Goal: Task Accomplishment & Management: Use online tool/utility

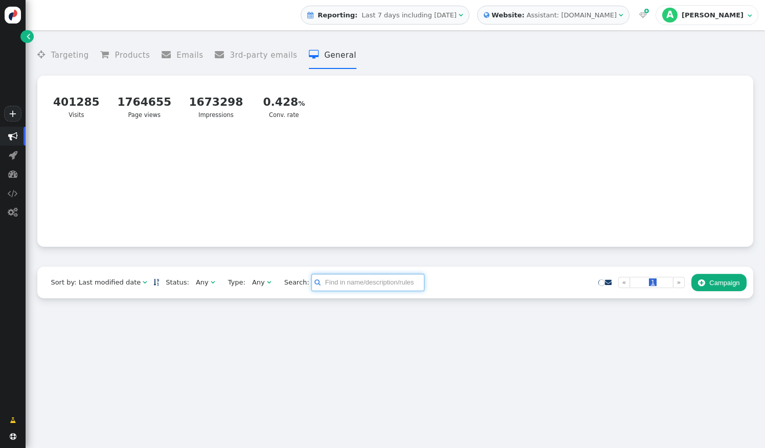
click at [330, 286] on input "text" at bounding box center [367, 282] width 113 height 17
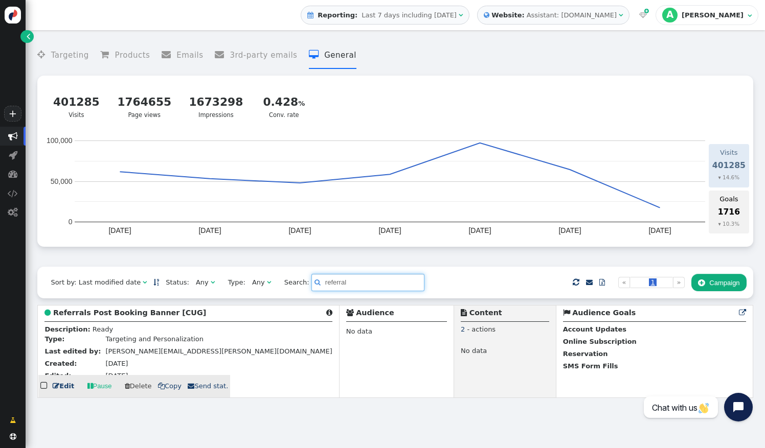
type input "referral"
click at [124, 313] on b "Referrals Post Booking Banner [CUG]" at bounding box center [129, 313] width 153 height 8
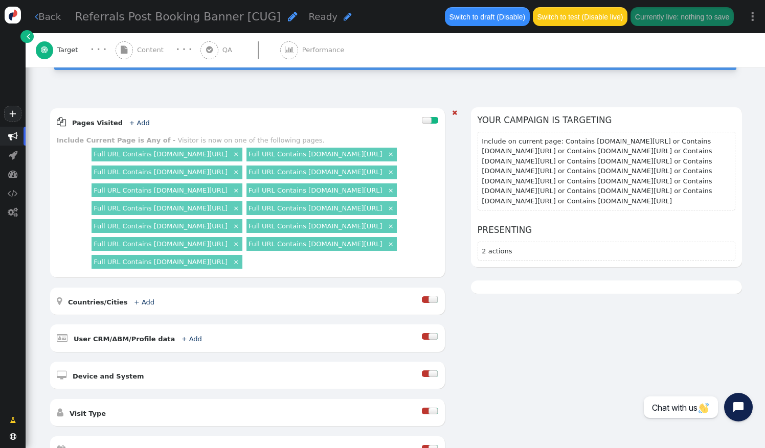
scroll to position [102, 0]
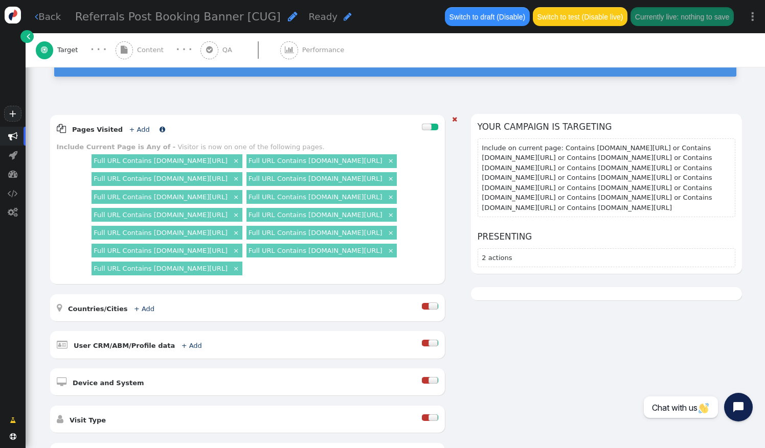
click at [131, 126] on link "+ Add" at bounding box center [139, 130] width 20 height 8
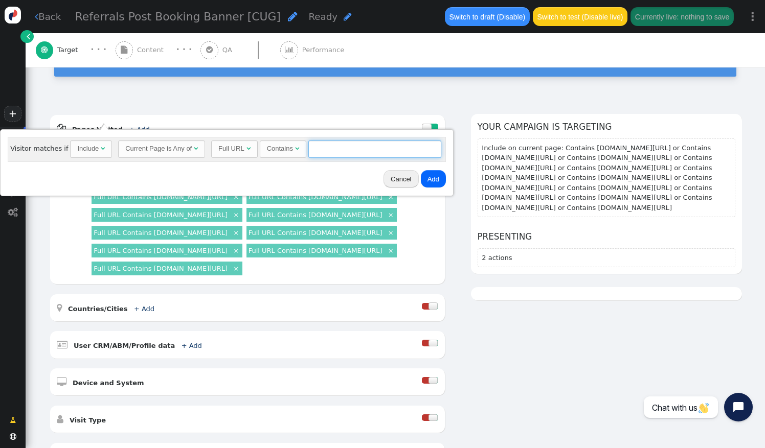
click at [338, 147] on input "text" at bounding box center [374, 149] width 133 height 17
paste input "https://hotel.goarrivia.com/Home/Index#/confirmation/"
drag, startPoint x: 389, startPoint y: 147, endPoint x: 399, endPoint y: 154, distance: 12.4
click at [399, 154] on input "https://hotel.goarrivia.com/Home/Index#/confirmation/" at bounding box center [374, 149] width 133 height 17
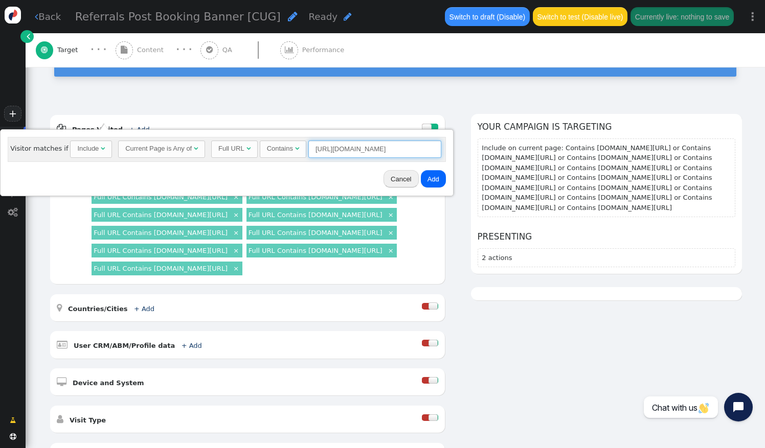
click at [341, 147] on input "https://hotel.goarrivia.com/Home/Index#/confirmation/" at bounding box center [374, 149] width 133 height 17
drag, startPoint x: 327, startPoint y: 148, endPoint x: 301, endPoint y: 148, distance: 26.6
click at [308, 148] on input "https://hotel.goarrivia.com/Home/Index#/confirmation/" at bounding box center [374, 149] width 133 height 17
drag, startPoint x: 370, startPoint y: 148, endPoint x: 442, endPoint y: 147, distance: 72.1
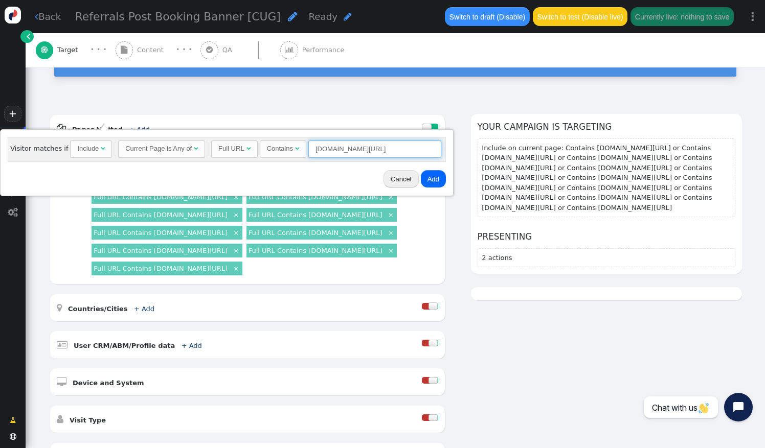
click at [442, 147] on div "Visitor matches if Include  Current Page is Any of  Full URL  Contains  hot…" at bounding box center [227, 162] width 454 height 67
click at [425, 150] on input "hotel.goarrivia.com/Home/Index#/confirmation/" at bounding box center [374, 149] width 133 height 17
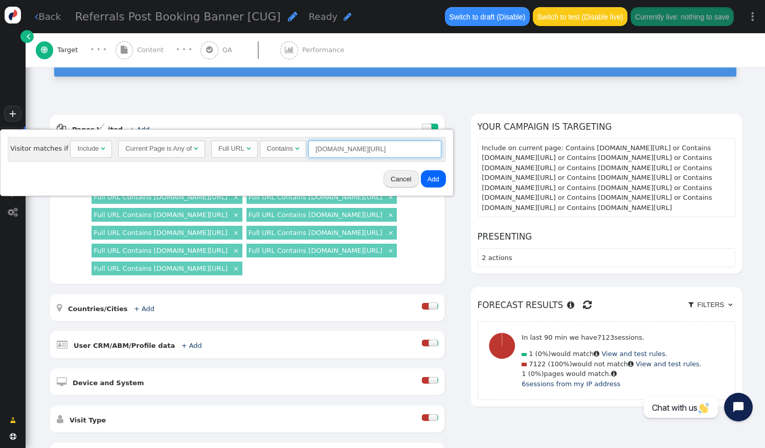
type input "hotel.goarrivia.com/Home/Index#/confirmation"
click at [426, 177] on button "Add" at bounding box center [433, 178] width 25 height 17
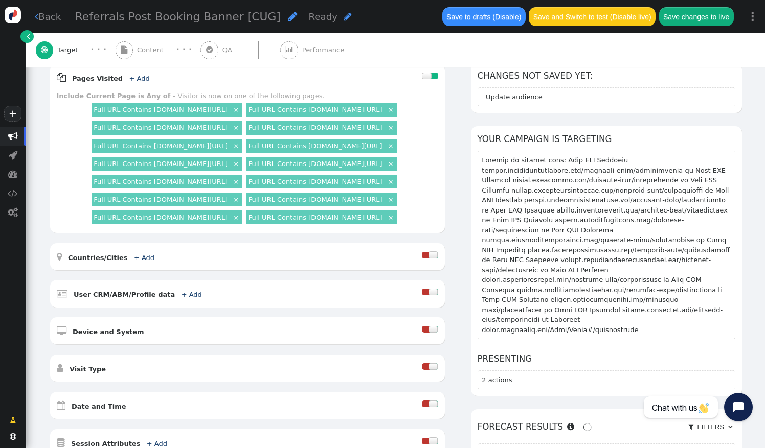
scroll to position [51, 0]
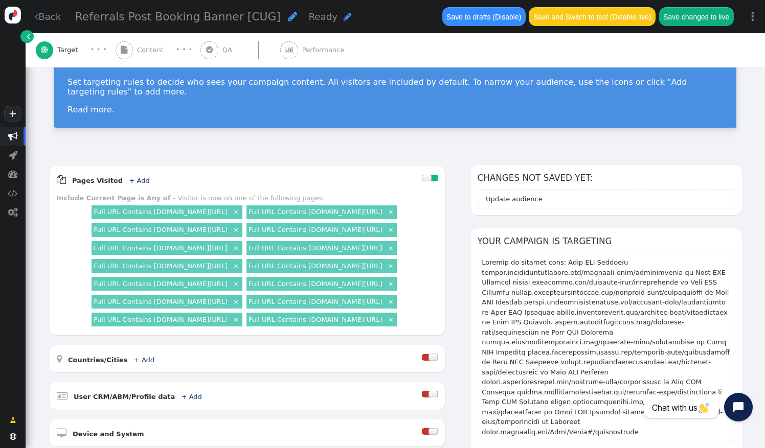
click at [133, 44] on div " Content" at bounding box center [142, 50] width 52 height 34
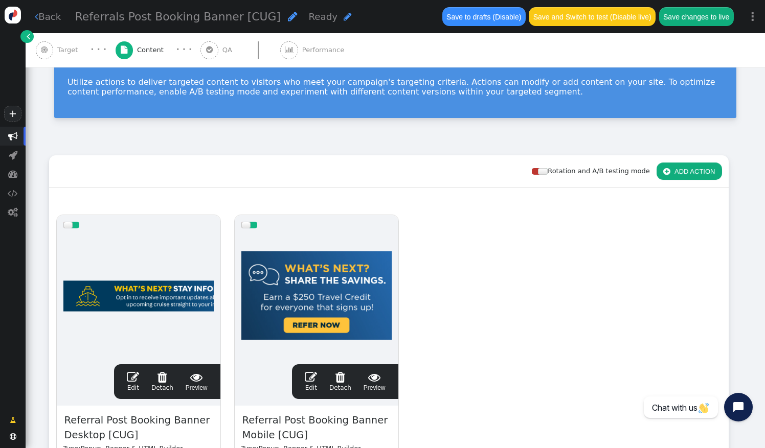
scroll to position [102, 0]
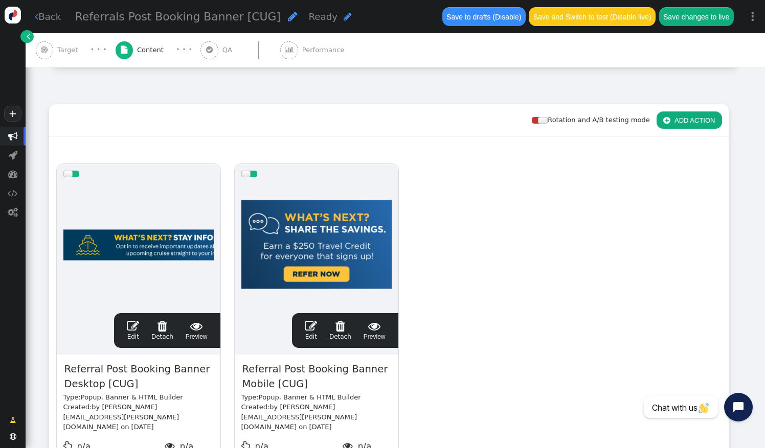
click at [137, 322] on span "" at bounding box center [133, 326] width 12 height 12
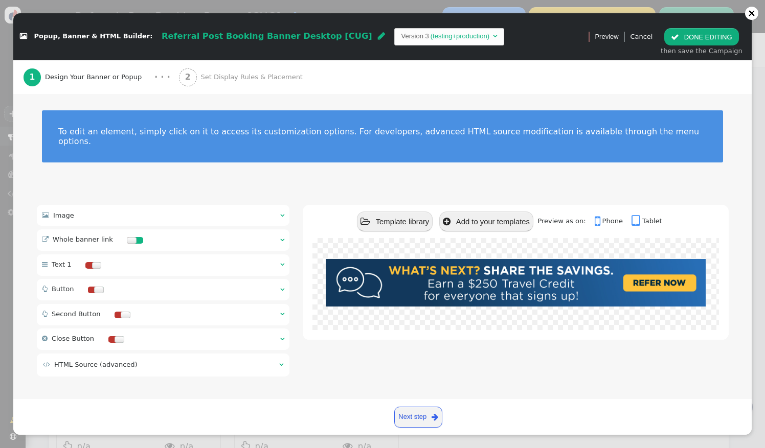
click at [239, 77] on span "Set Display Rules & Placement" at bounding box center [253, 77] width 106 height 10
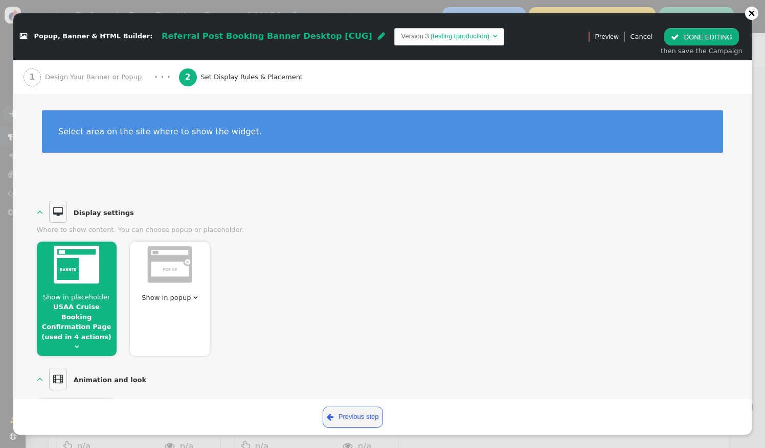
scroll to position [51, 0]
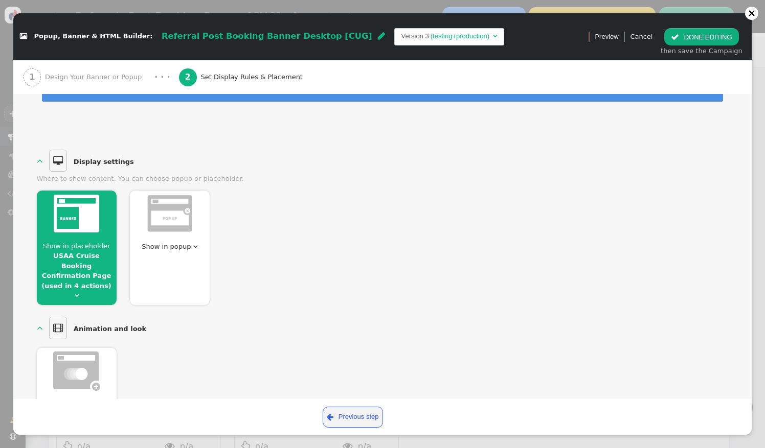
click at [90, 261] on link "USAA Cruise Booking Confirmation Page (used in 4 actions)" at bounding box center [76, 271] width 70 height 38
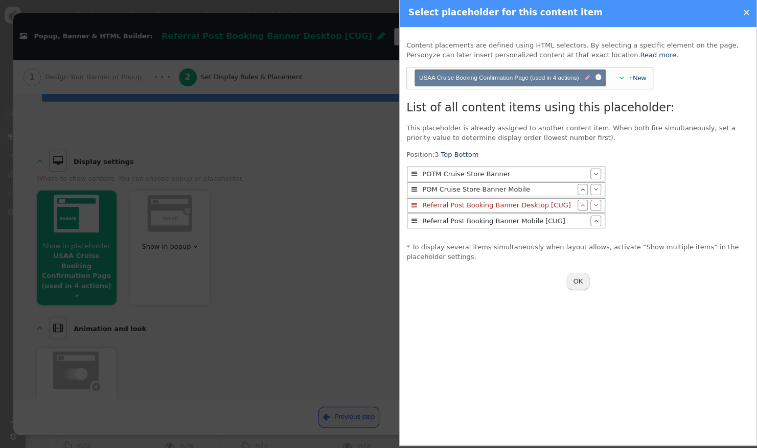
click at [585, 78] on span "" at bounding box center [587, 78] width 5 height 9
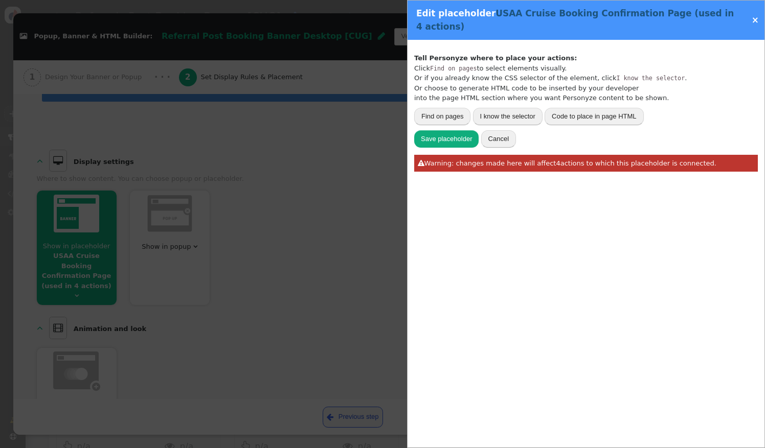
type input "USAA Cruise Booking Confirmation Page"
type input "#confirmation-page > div > div.col-12"
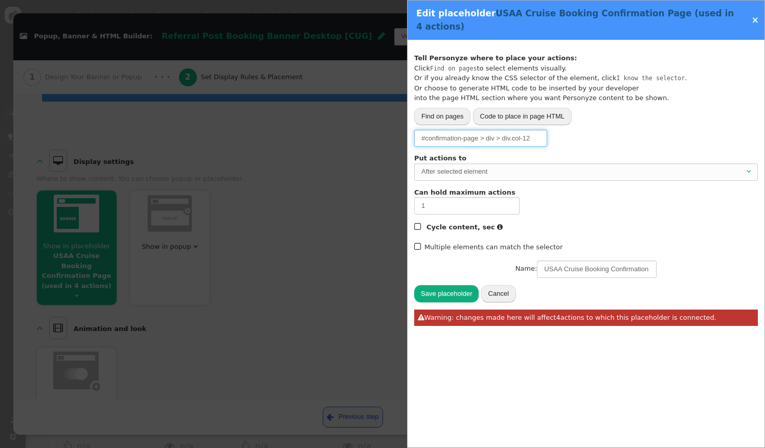
drag, startPoint x: 501, startPoint y: 126, endPoint x: 529, endPoint y: 125, distance: 28.7
click at [529, 130] on input "#confirmation-page > div > div.col-12" at bounding box center [480, 138] width 133 height 17
click at [616, 101] on div "Tell Personyze where to place your actions: Click Find on pages to select eleme…" at bounding box center [550, 89] width 273 height 73
click at [756, 16] on link "×" at bounding box center [755, 20] width 7 height 10
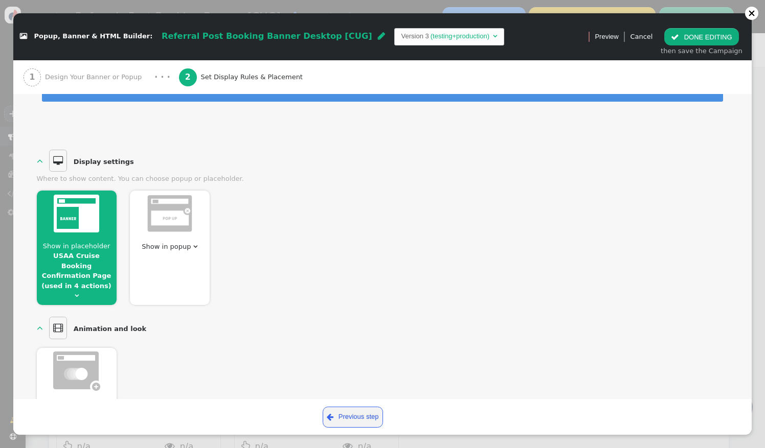
click at [77, 256] on link "USAA Cruise Booking Confirmation Page (used in 4 actions)" at bounding box center [76, 271] width 70 height 38
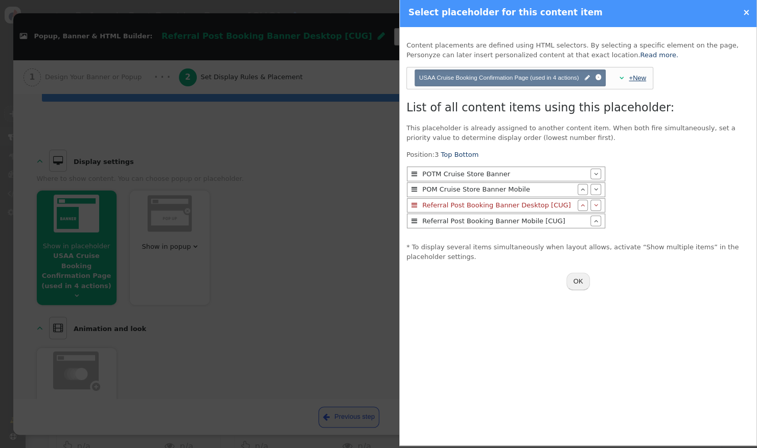
click at [641, 76] on link "+New" at bounding box center [637, 78] width 17 height 8
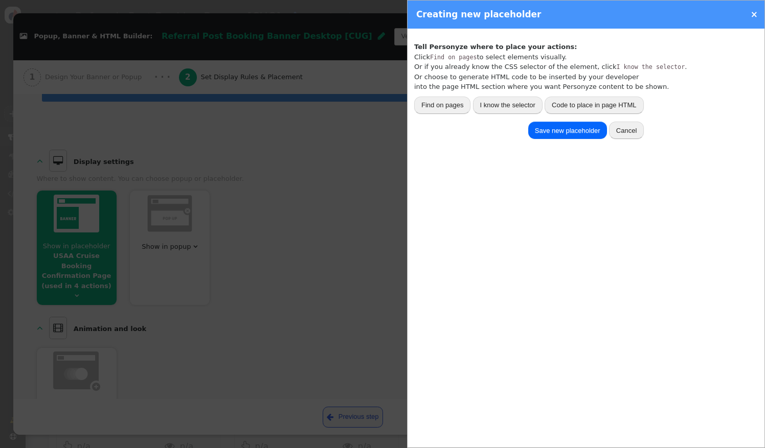
click at [505, 107] on button "I know the selector" at bounding box center [508, 105] width 70 height 17
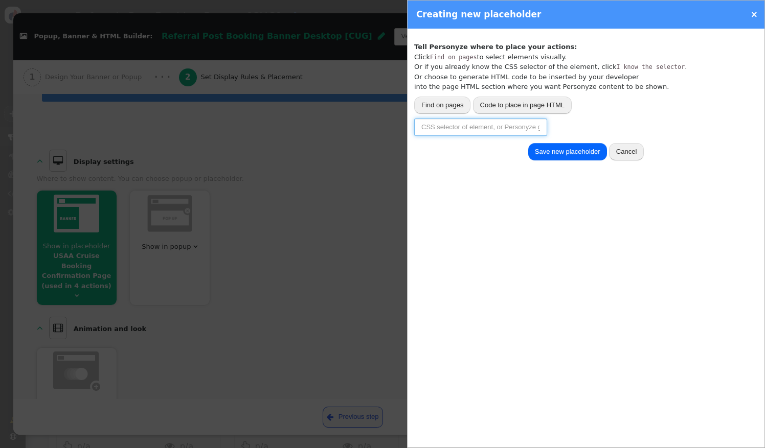
click at [517, 131] on input "text" at bounding box center [480, 127] width 133 height 17
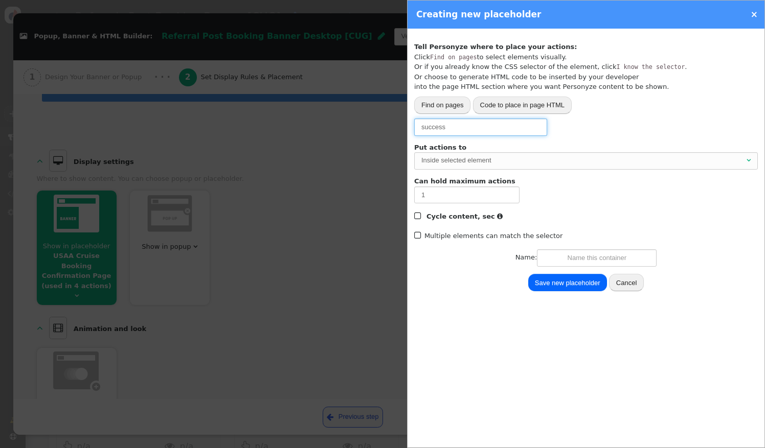
type input "success"
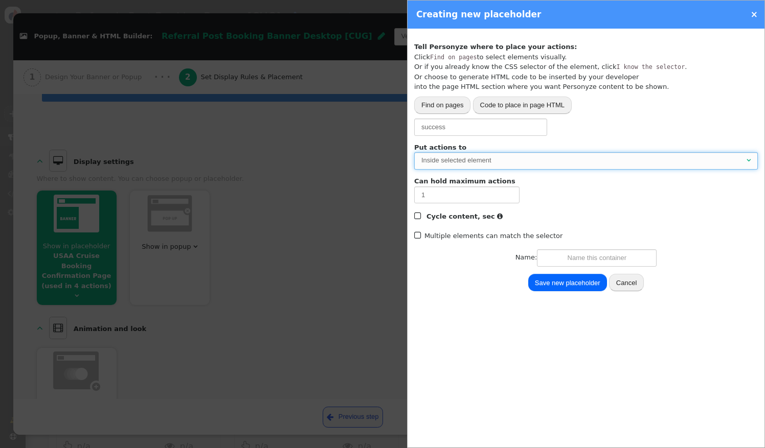
click at [555, 154] on span "Inside selected element " at bounding box center [586, 160] width 344 height 17
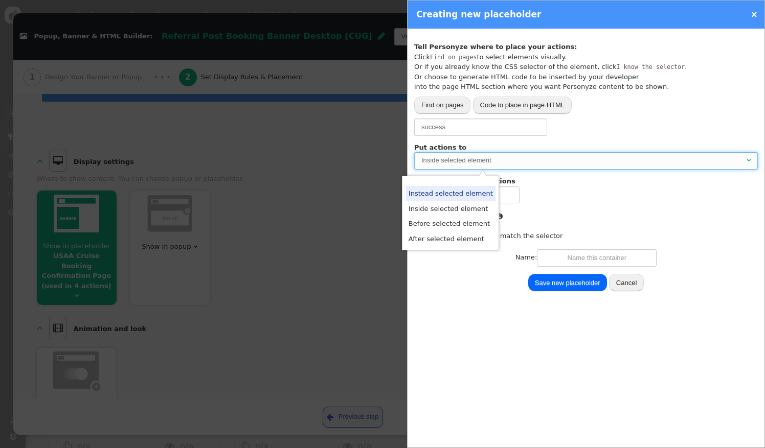
click at [552, 159] on div "Inside selected element" at bounding box center [582, 160] width 323 height 10
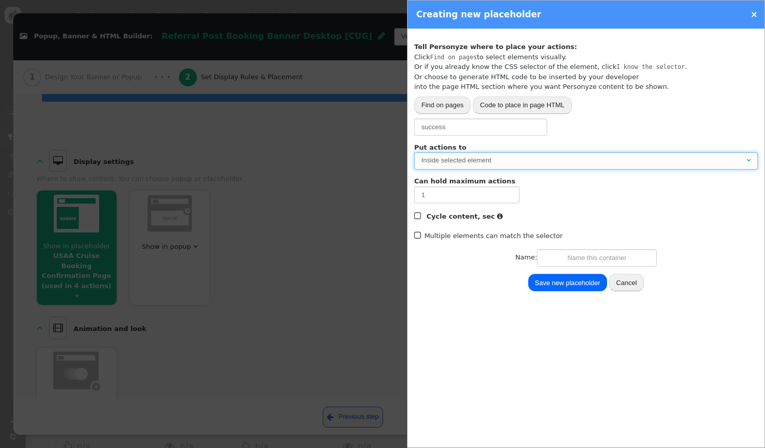
click at [552, 159] on div "Inside selected element" at bounding box center [582, 160] width 323 height 10
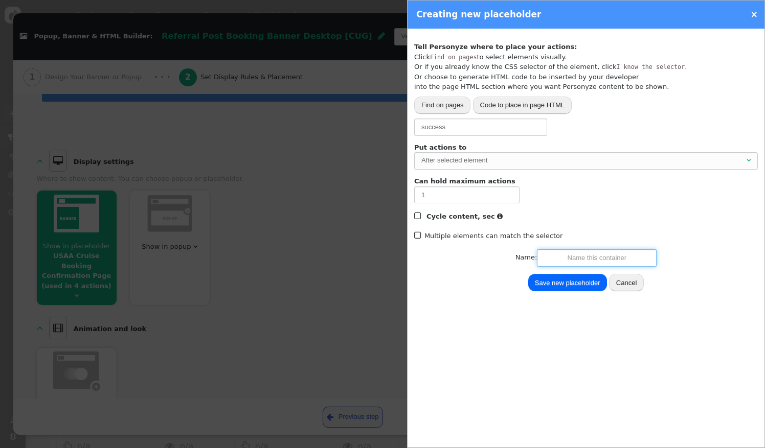
click at [623, 260] on input "text" at bounding box center [597, 258] width 120 height 17
type input "Hotel Confirmation Page"
click at [579, 283] on button "Save new placeholder" at bounding box center [567, 282] width 79 height 17
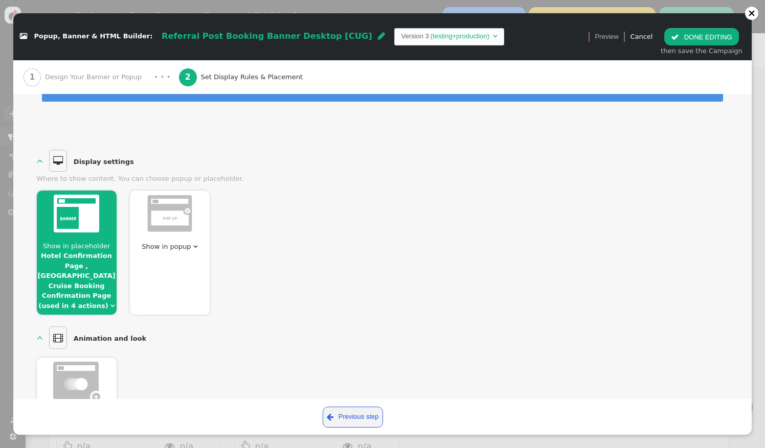
click at [729, 34] on button " DONE EDITING" at bounding box center [701, 36] width 74 height 17
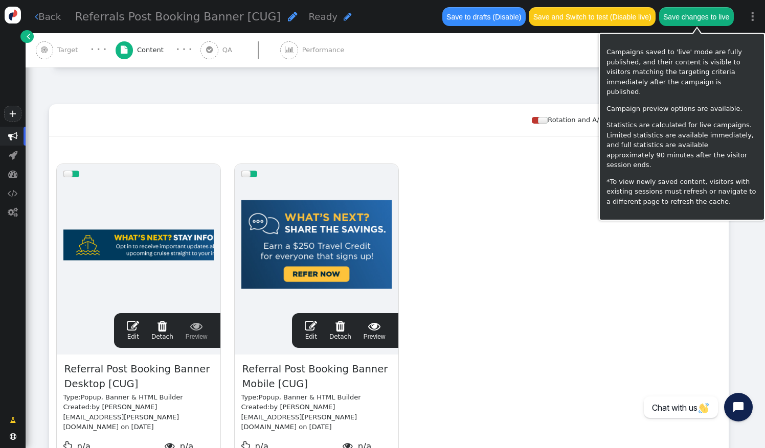
click at [716, 16] on button "Save changes to live" at bounding box center [696, 16] width 75 height 18
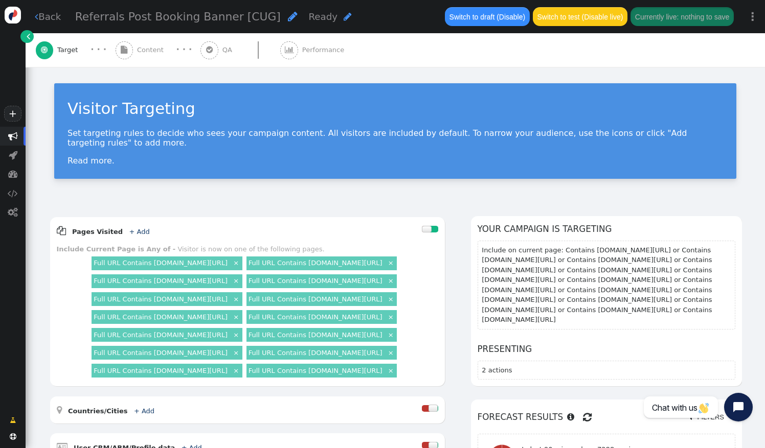
click at [213, 55] on div " QA" at bounding box center [217, 50] width 35 height 34
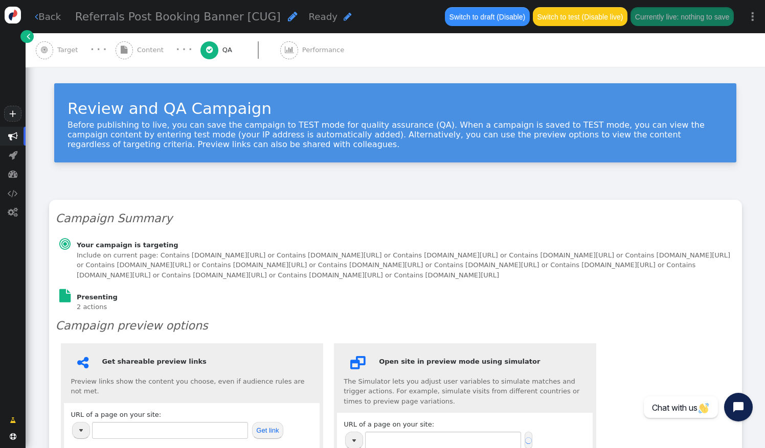
type input "https://www.thevidalifestyle.com.mx/"
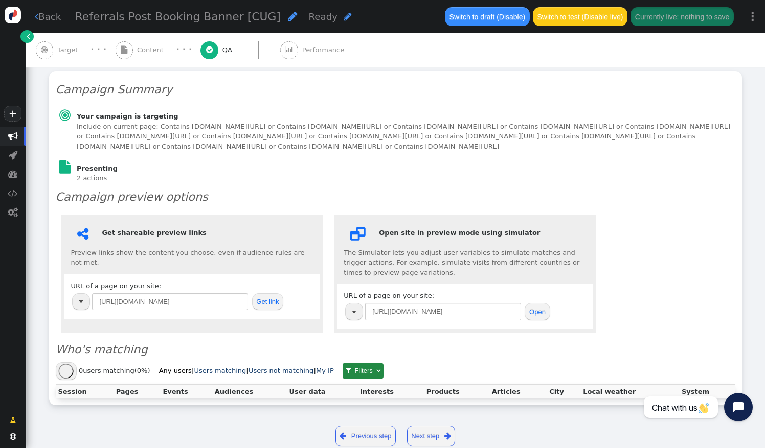
scroll to position [153, 0]
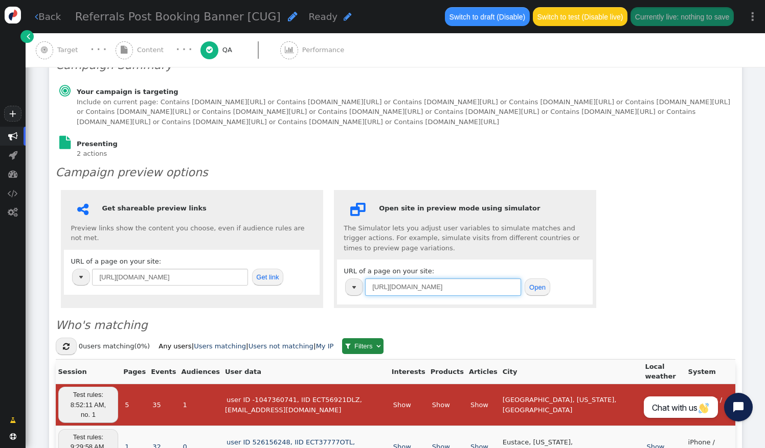
click at [425, 296] on input "https://www.thevidalifestyle.com.mx/" at bounding box center [443, 287] width 156 height 17
click at [426, 296] on input "https://www.thevidalifestyle.com.mx/" at bounding box center [443, 287] width 156 height 17
paste input "hotel.goarrivia.com/Home/Index#/confirmation/2741399"
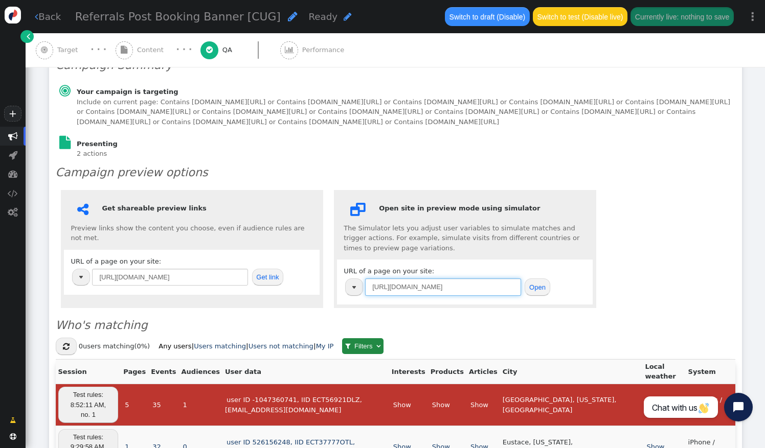
scroll to position [0, 41]
type input "https://hotel.goarrivia.com/Home/Index#/confirmation/2741399"
click at [537, 296] on button "Open" at bounding box center [537, 287] width 25 height 17
click at [705, 220] on div " Get shareable preview links Preview links show the content you choose, even i…" at bounding box center [396, 249] width 680 height 129
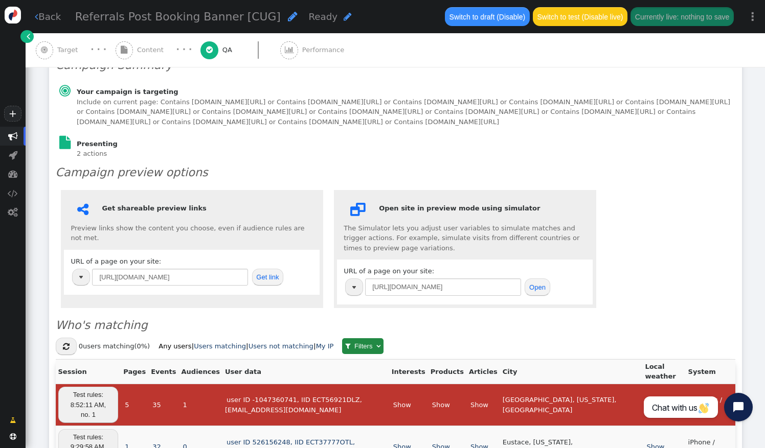
click at [539, 296] on button "Open" at bounding box center [537, 287] width 25 height 17
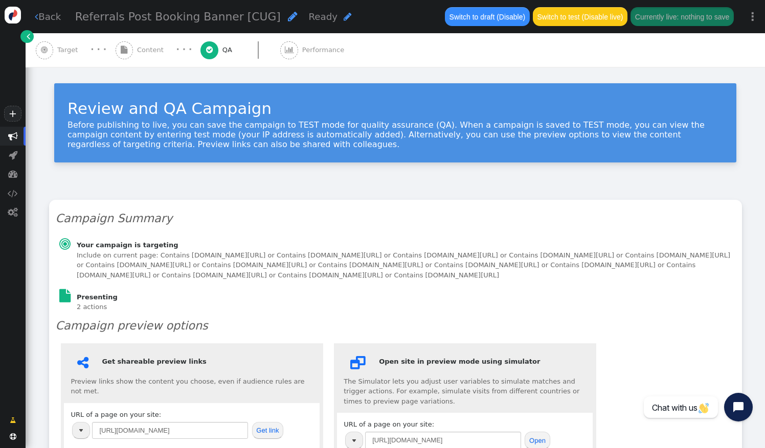
click at [130, 53] on span "" at bounding box center [125, 50] width 18 height 18
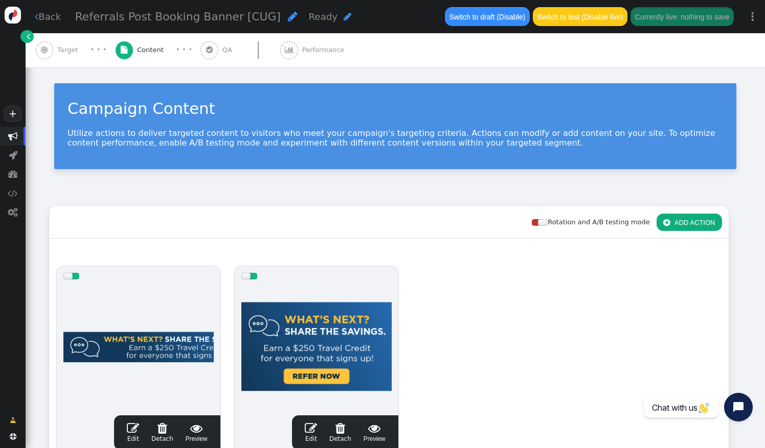
click at [75, 49] on span "Target" at bounding box center [69, 50] width 25 height 10
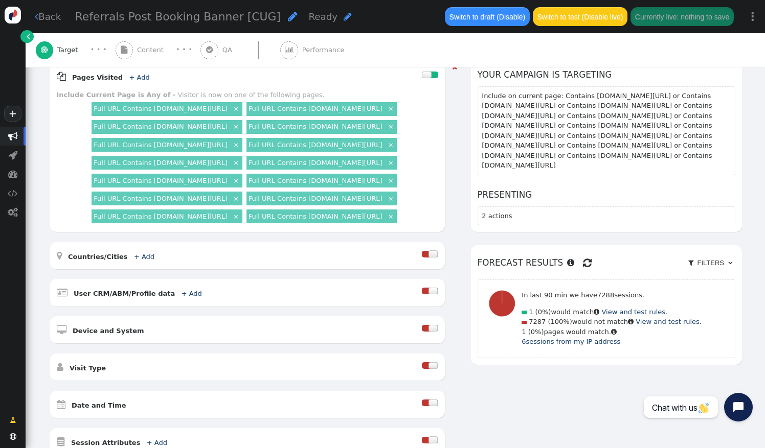
scroll to position [93, 0]
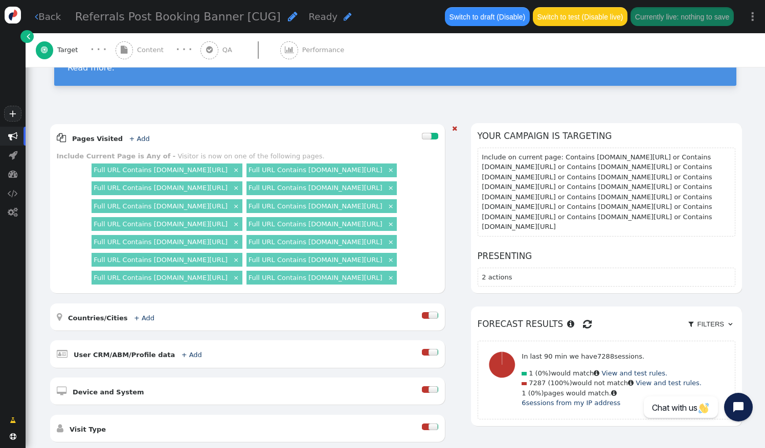
click at [64, 287] on div "Include Current Page is Any of - Visitor is now on one of the following pages. …" at bounding box center [247, 218] width 381 height 135
click at [139, 110] on div "AND OR XOR AND     Pages Visited + Add  Include Current Page is Any of - V…" at bounding box center [395, 360] width 739 height 500
click at [130, 135] on link "+ Add" at bounding box center [139, 139] width 20 height 8
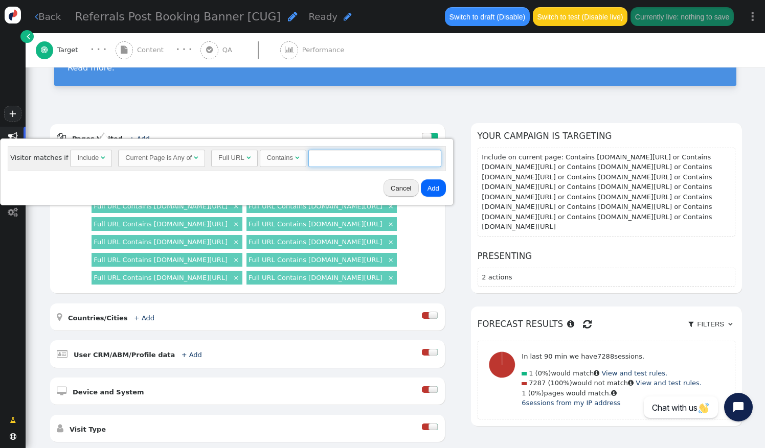
click at [324, 159] on input "text" at bounding box center [374, 158] width 133 height 17
click at [343, 157] on input "hotel.lifestylecollection.com/customer-flow/confirmation" at bounding box center [374, 158] width 133 height 17
drag, startPoint x: 343, startPoint y: 157, endPoint x: 270, endPoint y: 157, distance: 73.1
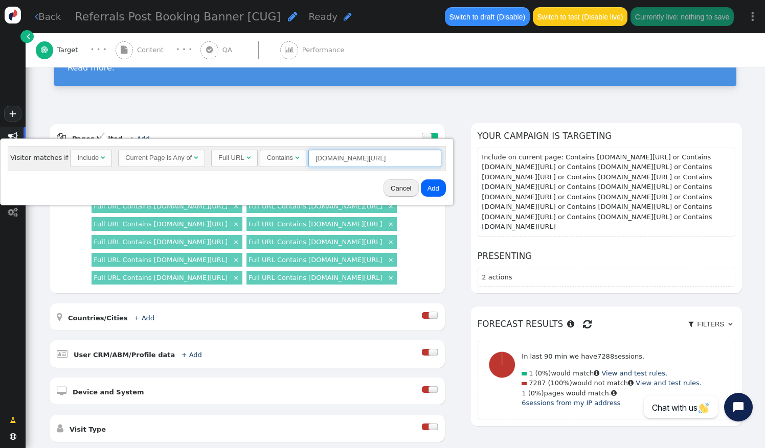
click at [270, 157] on div "Full URL  Contains  hotel.lifestylecollection.com/customer-flow/confirmation …" at bounding box center [326, 158] width 230 height 17
click at [346, 159] on input "hotel.lifestylecollection.com/customer-flow/confirmation" at bounding box center [374, 158] width 133 height 17
click at [372, 159] on input "hotel.lifestylecollection.com/customer-flow/confirmation" at bounding box center [374, 158] width 133 height 17
drag, startPoint x: 361, startPoint y: 160, endPoint x: 432, endPoint y: 160, distance: 70.6
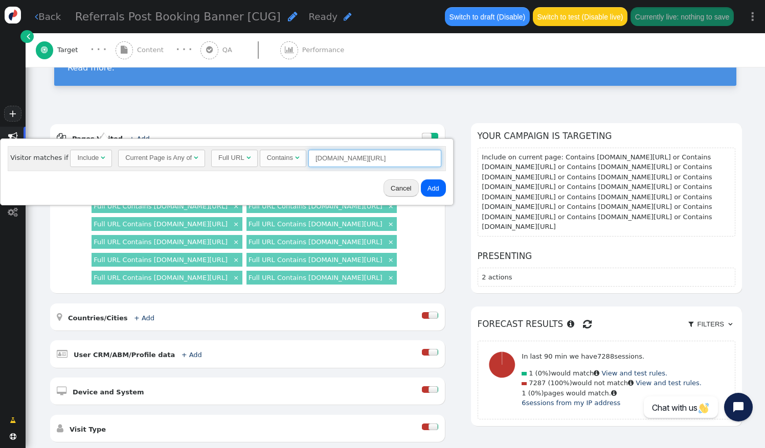
click at [432, 160] on input "hotel.lifestylecollection.com/customer-flow/confirmation" at bounding box center [374, 158] width 133 height 17
click at [425, 159] on input "hotel.lifestylecollection.com/customer-flow/confirmation" at bounding box center [374, 158] width 133 height 17
drag, startPoint x: 348, startPoint y: 159, endPoint x: 452, endPoint y: 159, distance: 104.8
click at [452, 159] on body "+  Campaigns  Realtime Visitors  Dashboard  Tracker Settings  Settings  …" at bounding box center [382, 224] width 765 height 448
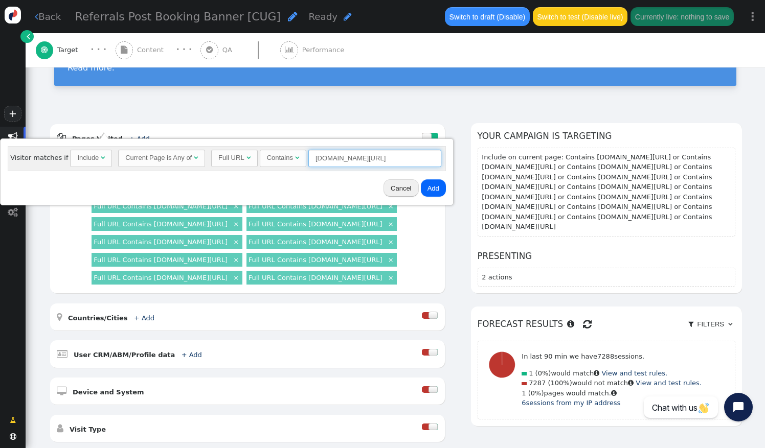
type input "hotel.lifestylecollection.com/Home/Index#/confirmation"
click at [429, 187] on button "Add" at bounding box center [433, 187] width 25 height 17
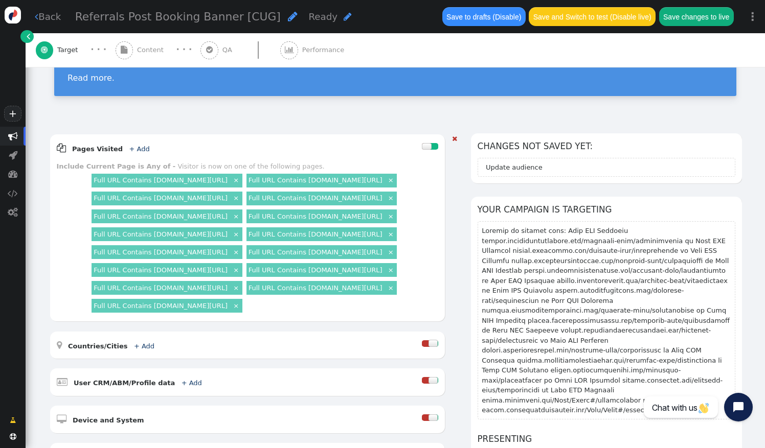
scroll to position [144, 0]
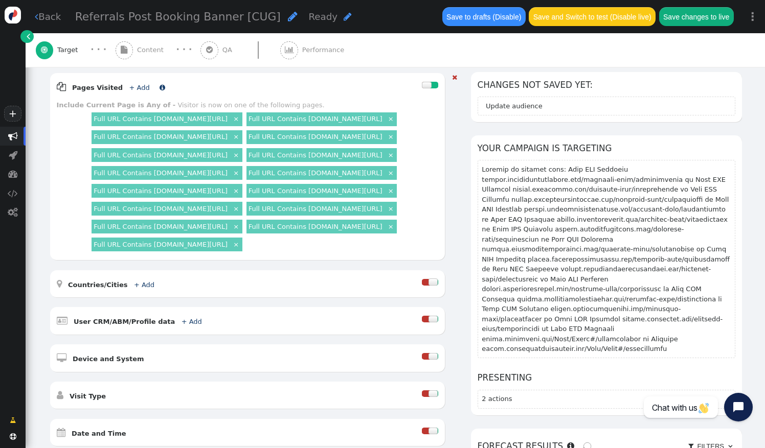
click at [134, 84] on link "+ Add" at bounding box center [139, 88] width 20 height 8
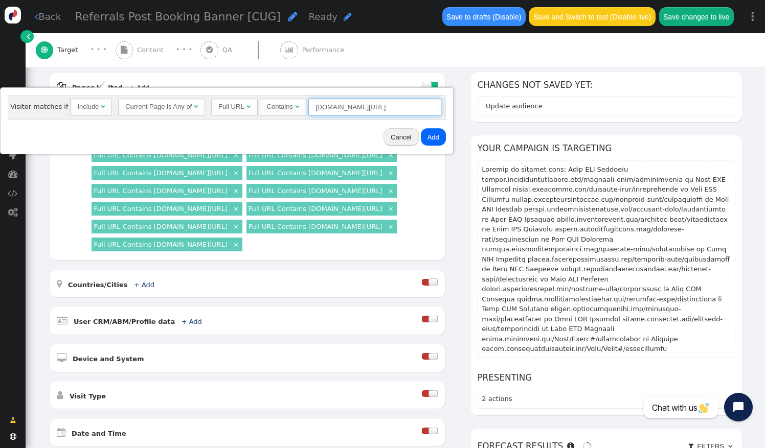
drag, startPoint x: 325, startPoint y: 105, endPoint x: 361, endPoint y: 112, distance: 37.1
click at [370, 111] on input "hotel.lifestylecollection.com/Home/Index#/confirmation" at bounding box center [374, 107] width 133 height 17
click at [347, 110] on input "hotel.lifestylecollection.com/Home/Index#/confirmation" at bounding box center [374, 107] width 133 height 17
click at [325, 107] on input "hotel.lifestylecollection.com/Home/Index#/confirmation" at bounding box center [374, 107] width 133 height 17
drag, startPoint x: 324, startPoint y: 105, endPoint x: 373, endPoint y: 108, distance: 48.7
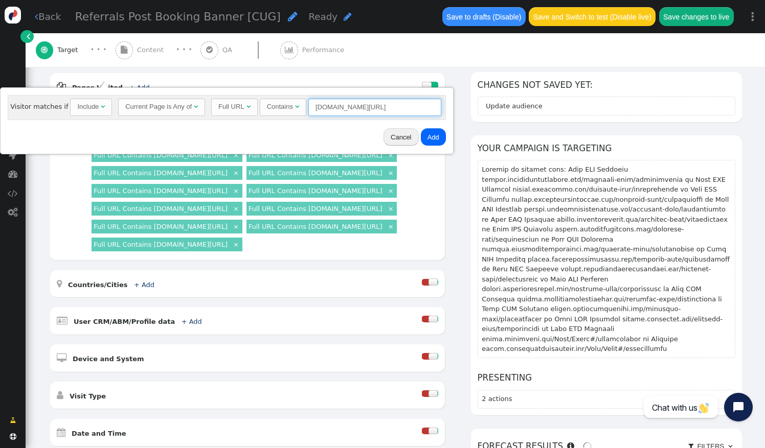
click at [373, 108] on input "hotel.lifestylecollection.com/Home/Index#/confirmation" at bounding box center [374, 107] width 133 height 17
type input "hotel.directbuytravel.com/Home/Index#/confirmation"
click at [426, 137] on button "Add" at bounding box center [433, 136] width 25 height 17
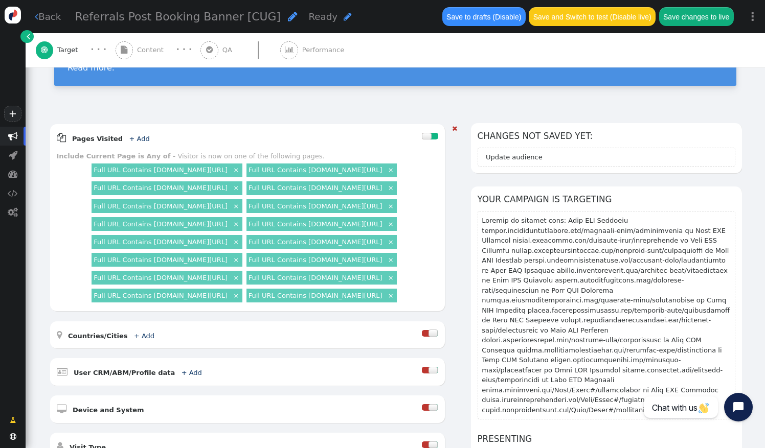
scroll to position [246, 0]
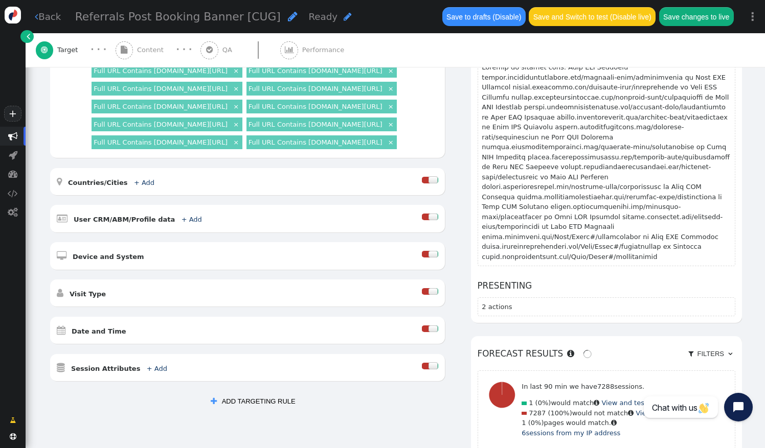
click at [248, 146] on link "Full URL Contains hotel.directbuytravel.com/Home/Index#/confirmation" at bounding box center [315, 143] width 134 height 8
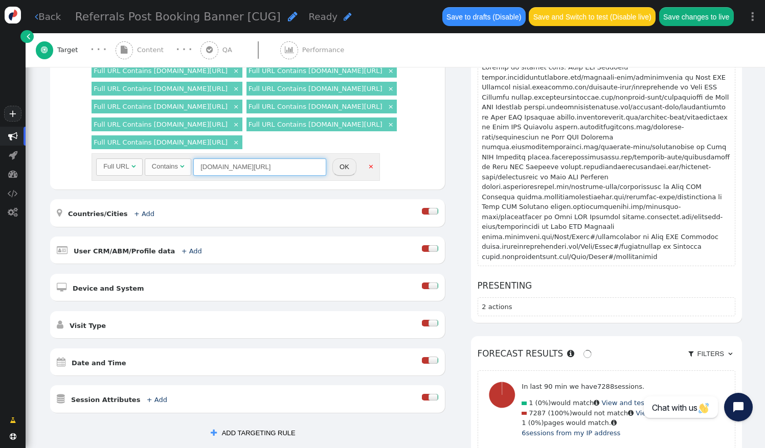
drag, startPoint x: 274, startPoint y: 282, endPoint x: 287, endPoint y: 282, distance: 13.3
click at [287, 176] on input "hotel.directbuytravel.com/Home/Index#/confirmation" at bounding box center [259, 167] width 133 height 17
click at [257, 176] on input "hotel.directbuytravel.com/Home/Index#/confirmation" at bounding box center [259, 167] width 133 height 17
click at [259, 176] on input "hotel.directbuytravel.com/Home/Index#/confirmation" at bounding box center [259, 167] width 133 height 17
type input "hotel.directbuy.com/Home/Index#/confirmation"
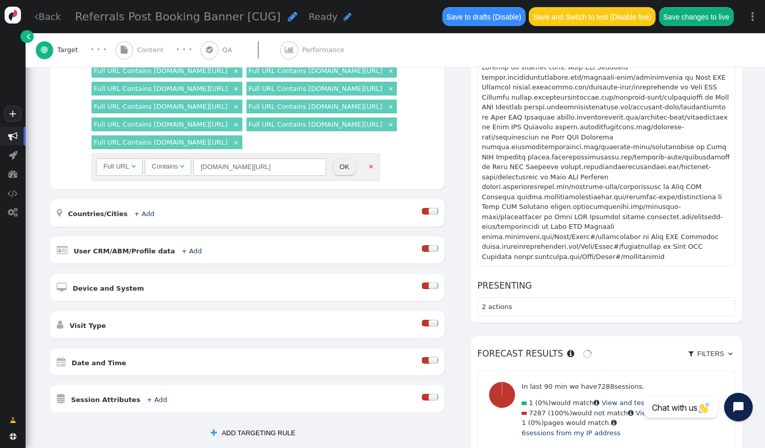
click at [341, 176] on button "OK" at bounding box center [344, 167] width 24 height 17
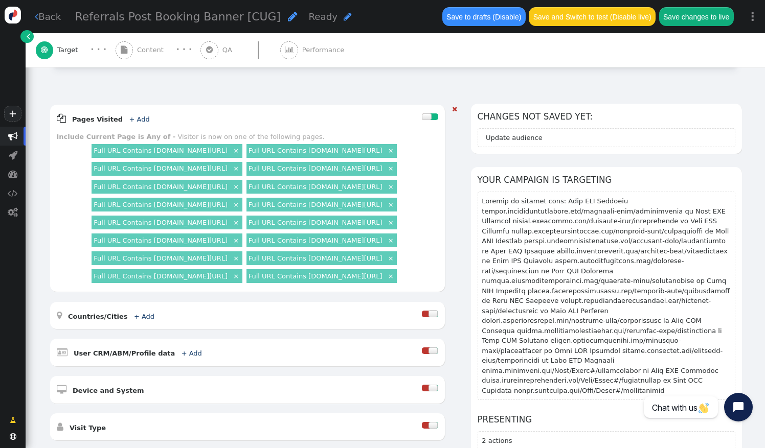
scroll to position [93, 0]
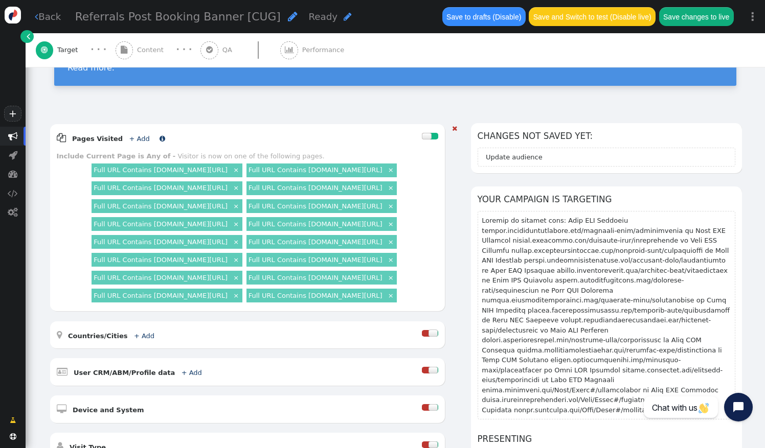
click at [129, 135] on link "+ Add" at bounding box center [139, 139] width 20 height 8
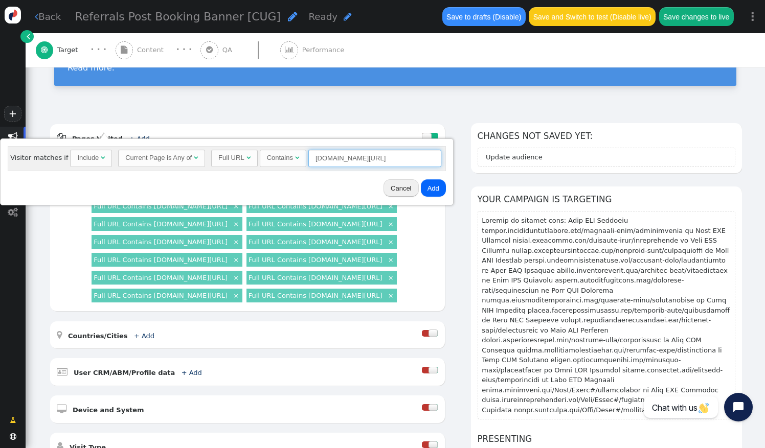
click at [362, 156] on input "hotel.directbuytravel.com/Home/Index#/confirmation" at bounding box center [374, 158] width 133 height 17
type input "hotel.directaccesstravel.com/Home/Index#/confirmation"
click at [424, 184] on button "Add" at bounding box center [433, 187] width 25 height 17
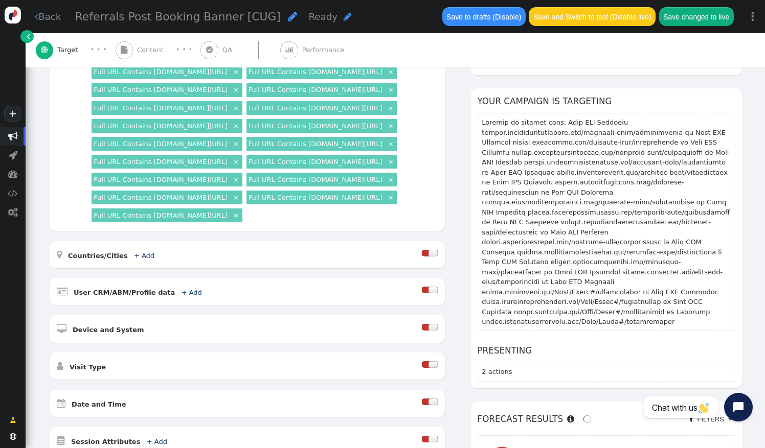
scroll to position [144, 0]
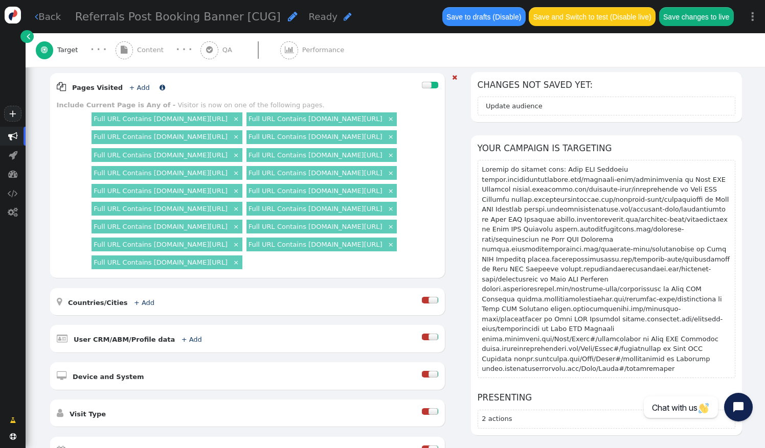
click at [129, 84] on link "+ Add" at bounding box center [139, 88] width 20 height 8
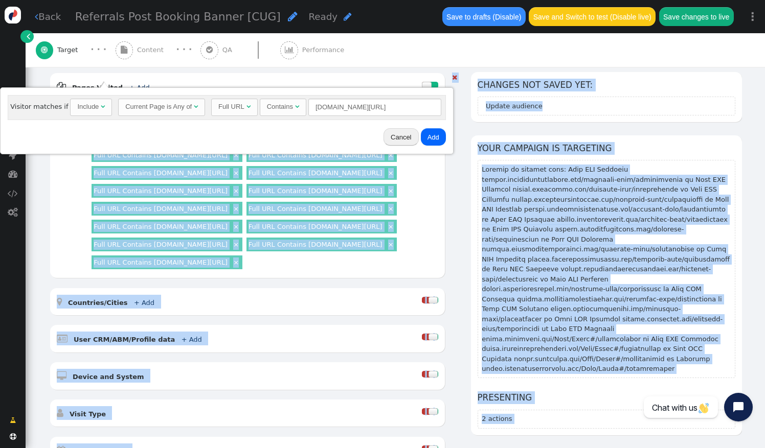
drag, startPoint x: 329, startPoint y: 91, endPoint x: 331, endPoint y: 159, distance: 67.5
click at [331, 159] on body "+  Campaigns  Realtime Visitors  Dashboard  Tracker Settings  Settings  …" at bounding box center [382, 224] width 765 height 448
drag, startPoint x: 331, startPoint y: 159, endPoint x: 366, endPoint y: 188, distance: 45.7
click at [366, 188] on div "Full URL Contains cruise.directaccesstravel.com/customer-flow/confirmation × Fu…" at bounding box center [264, 191] width 348 height 162
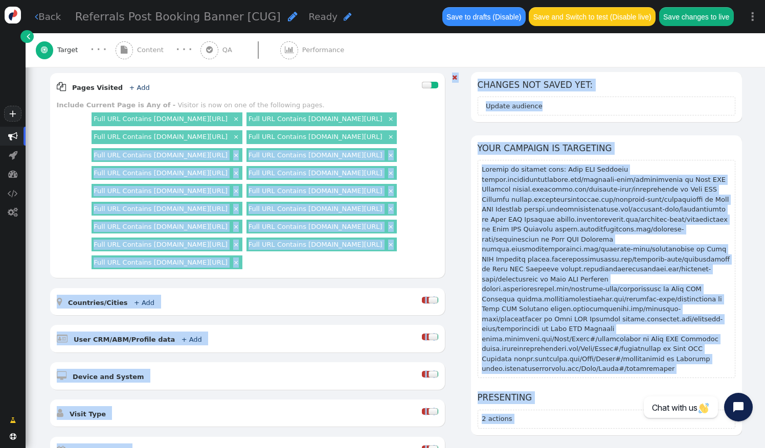
click at [370, 187] on div "Full URL Contains cruise.directaccesstravel.com/customer-flow/confirmation × Fu…" at bounding box center [264, 191] width 348 height 162
click at [369, 161] on div "Full URL Contains cruise.directaccesstravel.com/customer-flow/confirmation × Fu…" at bounding box center [264, 191] width 348 height 162
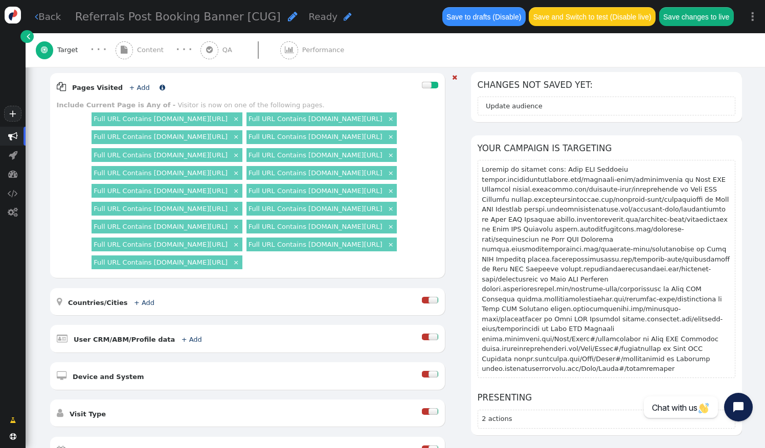
click at [130, 84] on link "+ Add" at bounding box center [139, 88] width 20 height 8
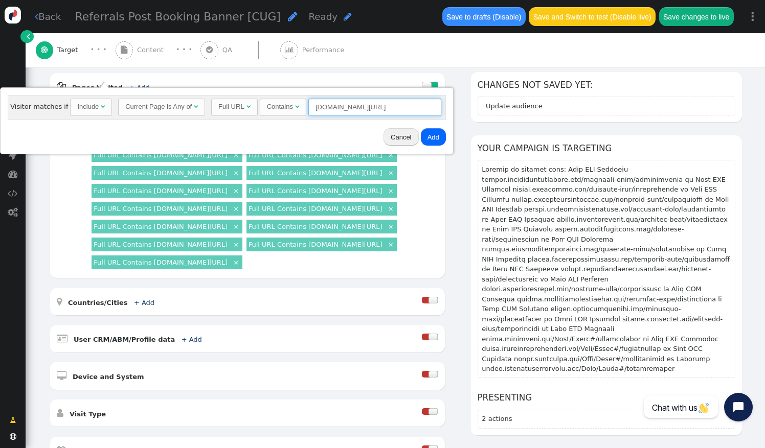
click at [355, 105] on input "hotel.directaccesstravel.com/Home/Index#/confirmation" at bounding box center [374, 107] width 133 height 17
type input "hotel.govvacationrewards.com/Home/Index#/confirmation"
click at [428, 132] on button "Add" at bounding box center [433, 136] width 25 height 17
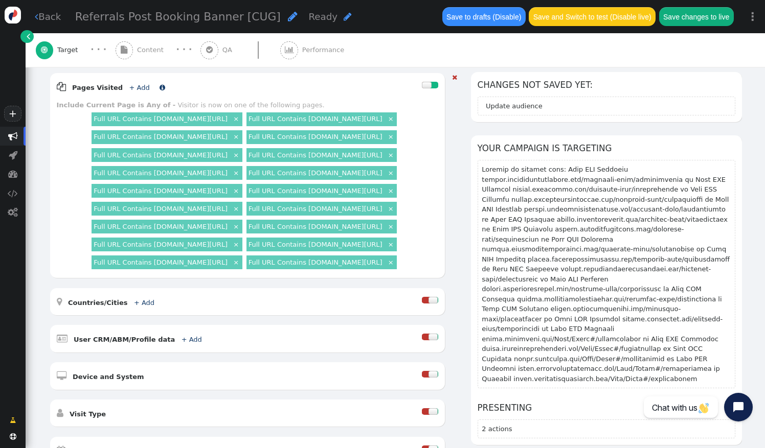
click at [129, 84] on link "+ Add" at bounding box center [139, 88] width 20 height 8
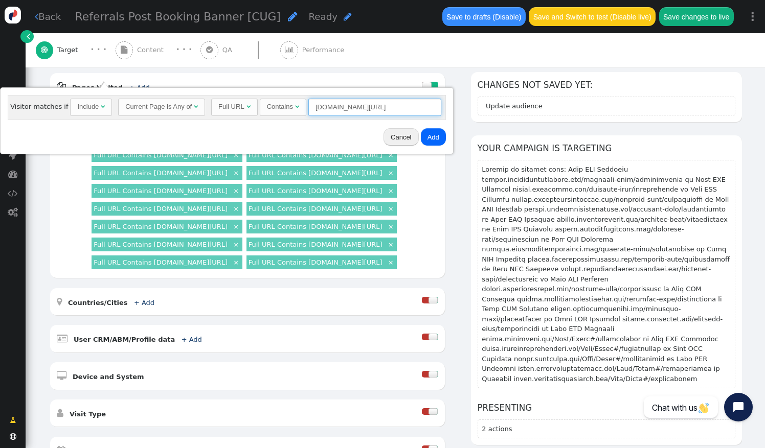
click at [351, 105] on input "hotel.govvacationrewards.com/Home/Index#/confirmation" at bounding box center [374, 107] width 133 height 17
type input "hotel.icerewardslifestyle.com/Home/Index#/confirmation"
click at [425, 135] on button "Add" at bounding box center [433, 136] width 25 height 17
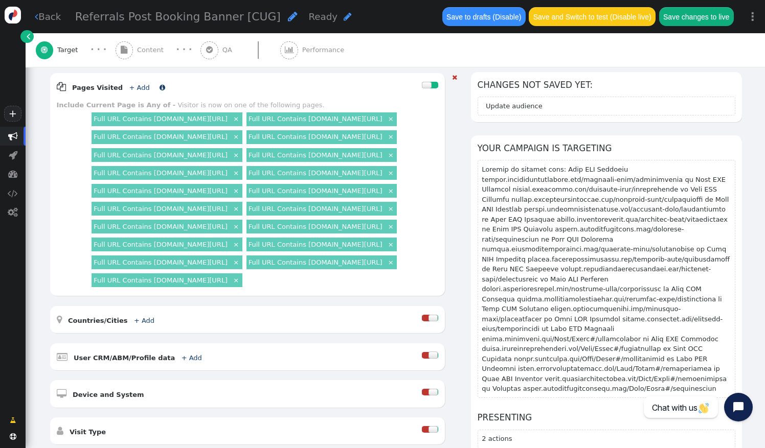
click at [129, 84] on link "+ Add" at bounding box center [139, 88] width 20 height 8
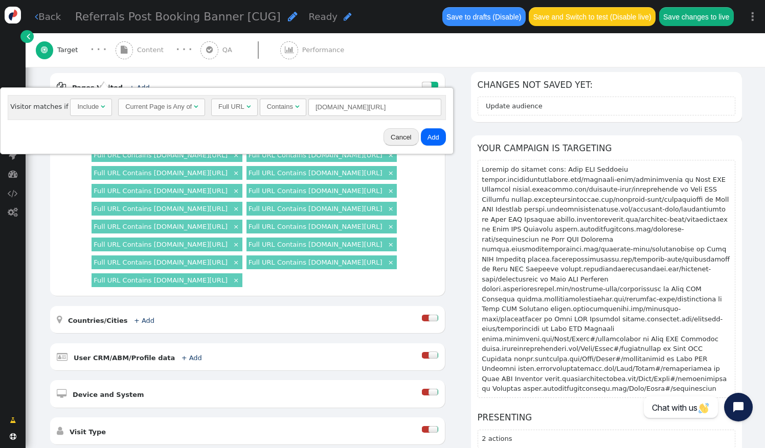
click at [392, 137] on button "Cancel" at bounding box center [400, 136] width 35 height 17
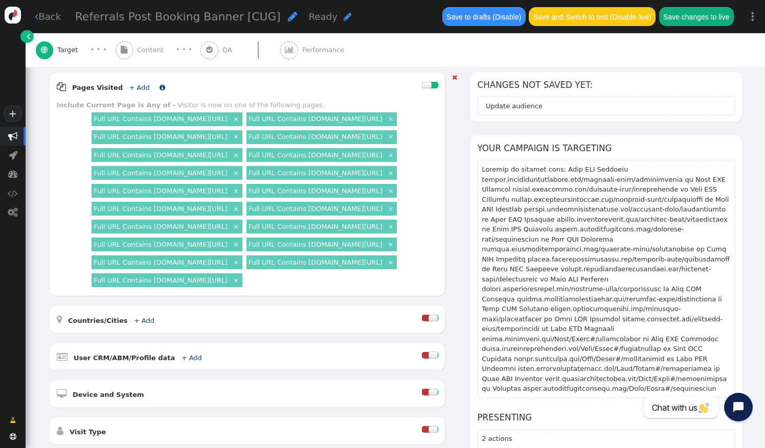
click at [129, 84] on link "+ Add" at bounding box center [139, 88] width 20 height 8
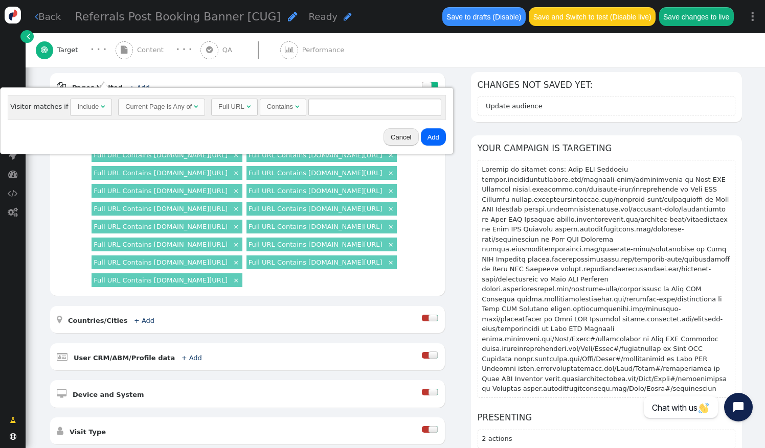
click at [383, 138] on button "Cancel" at bounding box center [400, 136] width 35 height 17
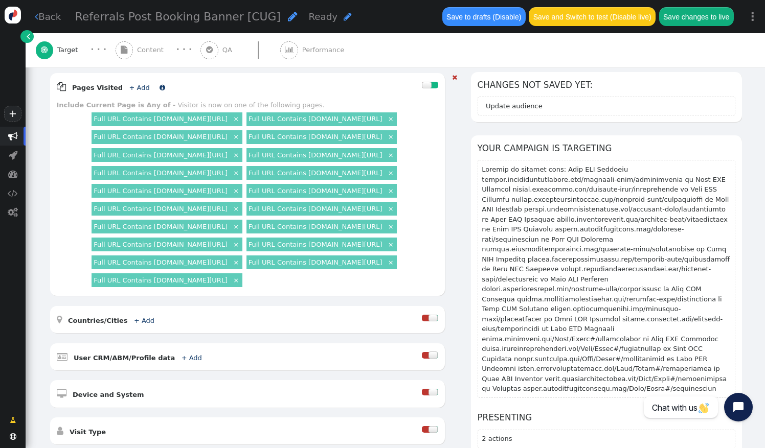
click at [129, 84] on link "+ Add" at bounding box center [139, 88] width 20 height 8
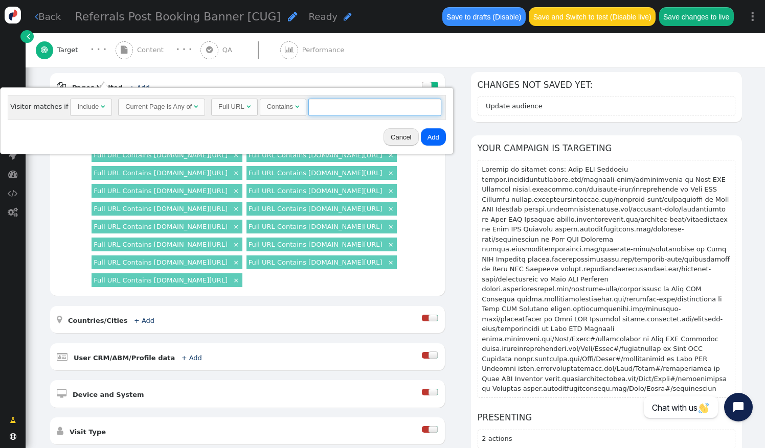
click at [318, 109] on input "text" at bounding box center [374, 107] width 133 height 17
type input "hotel.icruiserewards.com/Home/Index#/confirmation"
click at [422, 133] on button "Add" at bounding box center [433, 136] width 25 height 17
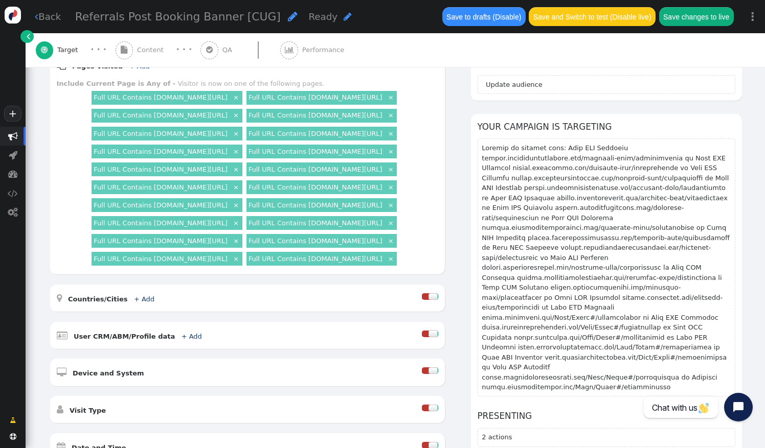
scroll to position [144, 0]
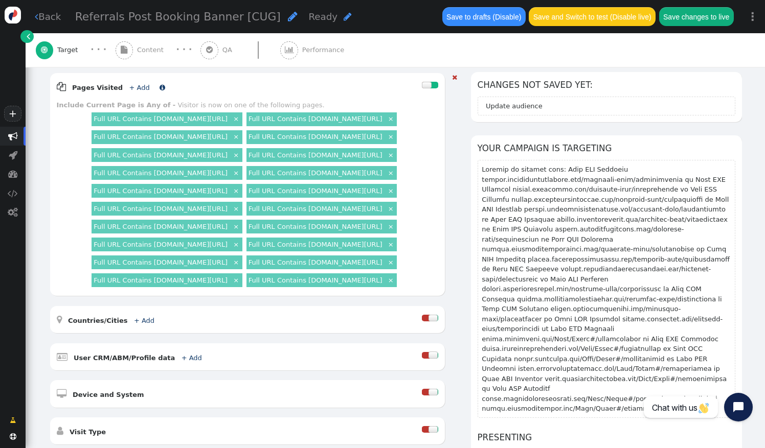
click at [132, 84] on link "+ Add" at bounding box center [139, 88] width 20 height 8
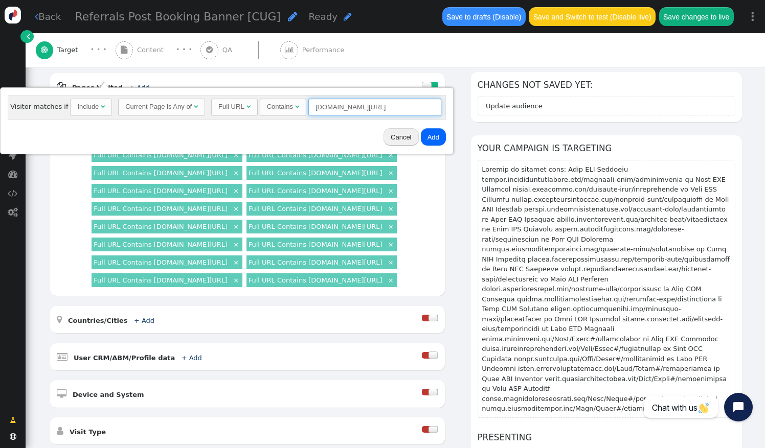
click at [344, 106] on input "hotel.icruiserewards.com/Home/Index#/confirmation" at bounding box center [374, 107] width 133 height 17
type input "hotel.thevidalifestyle.com/Home/Index#/confirmation"
click at [428, 134] on button "Add" at bounding box center [433, 136] width 25 height 17
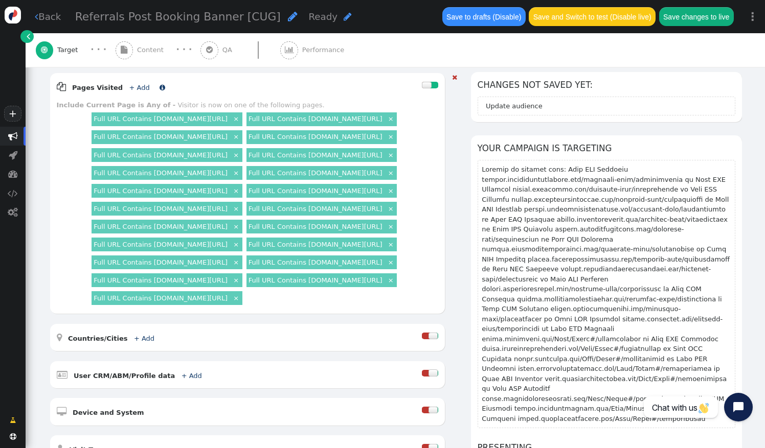
click at [129, 84] on link "+ Add" at bounding box center [139, 88] width 20 height 8
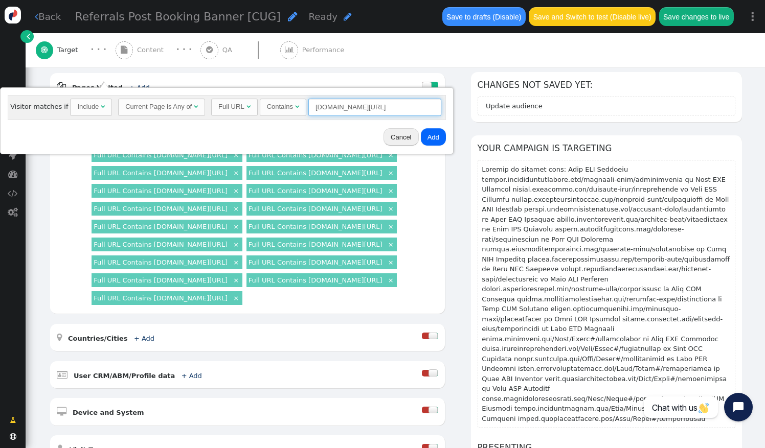
click at [354, 105] on input "hotel.thevidalifestyle.com/Home/Index#/confirmation" at bounding box center [374, 107] width 133 height 17
type input "hotel.pueblobonitotravel.com/Home/Index#/confirmation"
click at [427, 134] on button "Add" at bounding box center [433, 136] width 25 height 17
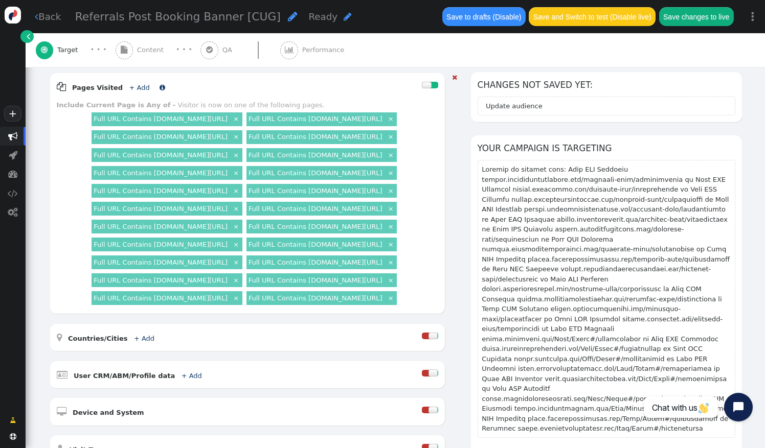
click at [129, 84] on link "+ Add" at bounding box center [139, 88] width 20 height 8
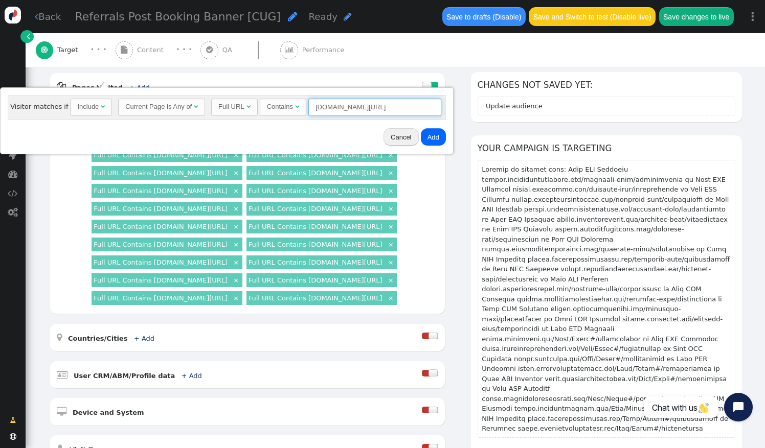
click at [378, 107] on input "hotel.pueblobonitotravel.com/Home/Index#/confirmation" at bounding box center [374, 107] width 133 height 17
type input "hotel.pueblobonitotravelclub.com/Home/Index#/confirmation"
click at [421, 137] on button "Add" at bounding box center [433, 136] width 25 height 17
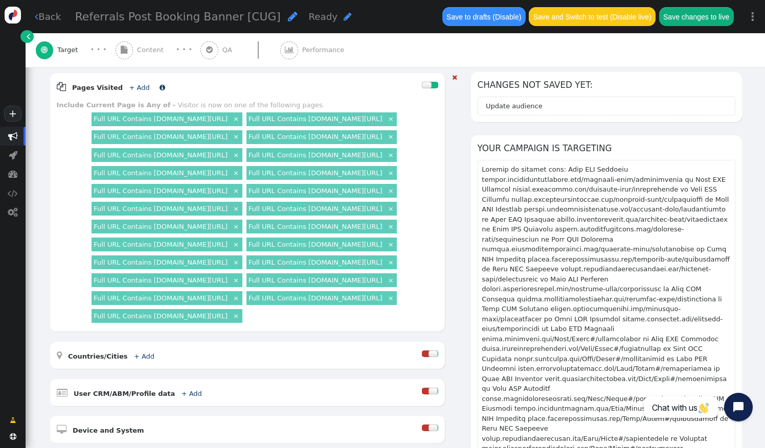
click at [134, 84] on link "+ Add" at bounding box center [139, 88] width 20 height 8
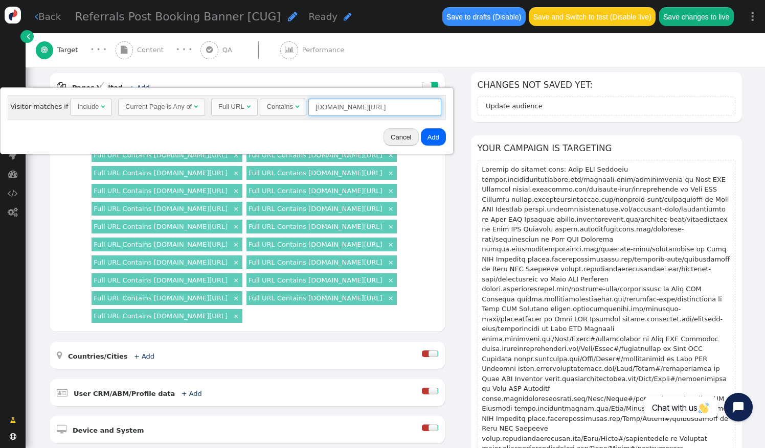
click at [349, 103] on input "hotel.pueblobonitotravelclub.com/Home/Index#/confirmation" at bounding box center [374, 107] width 133 height 17
type input "hotel.smartergetaways.com/Home/Index#/confirmation"
click at [421, 132] on button "Add" at bounding box center [433, 136] width 25 height 17
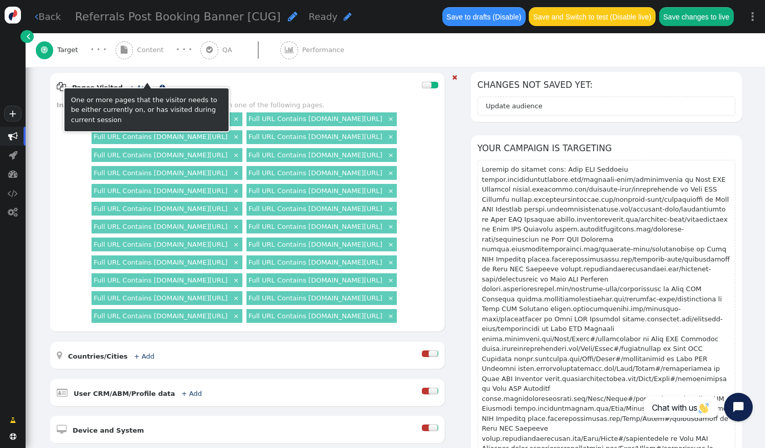
click at [133, 84] on link "+ Add" at bounding box center [139, 88] width 20 height 8
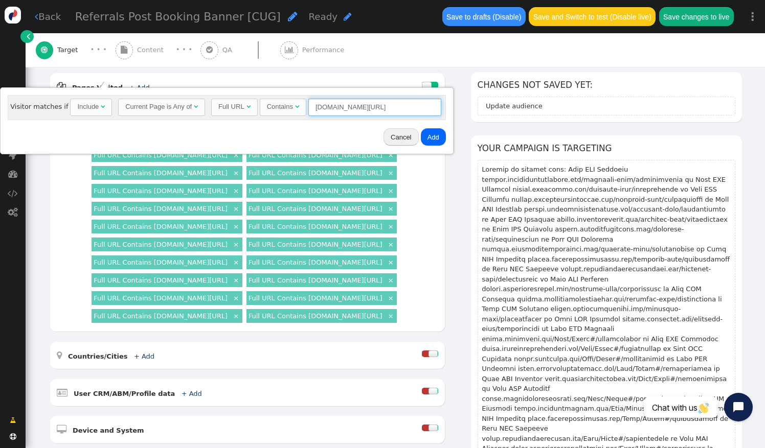
click at [353, 107] on input "hotel.smartergetaways.com/Home/Index#/confirmation" at bounding box center [374, 107] width 133 height 17
type input "hotel.ulifestylecollection.com/Home/Index#/confirmation"
click at [421, 133] on button "Add" at bounding box center [433, 136] width 25 height 17
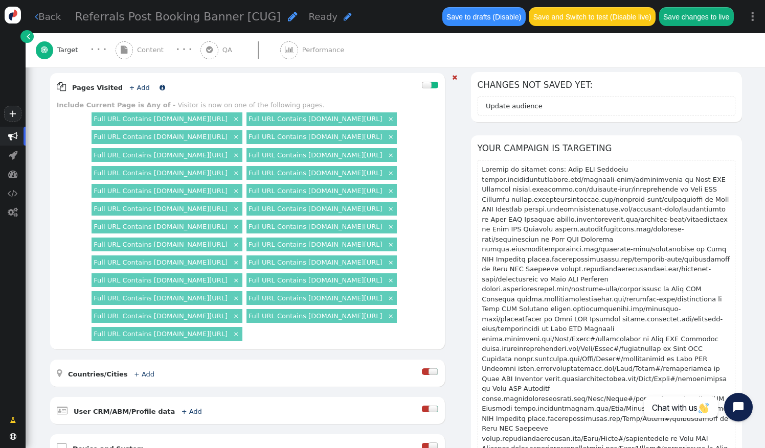
click at [131, 84] on link "+ Add" at bounding box center [139, 88] width 20 height 8
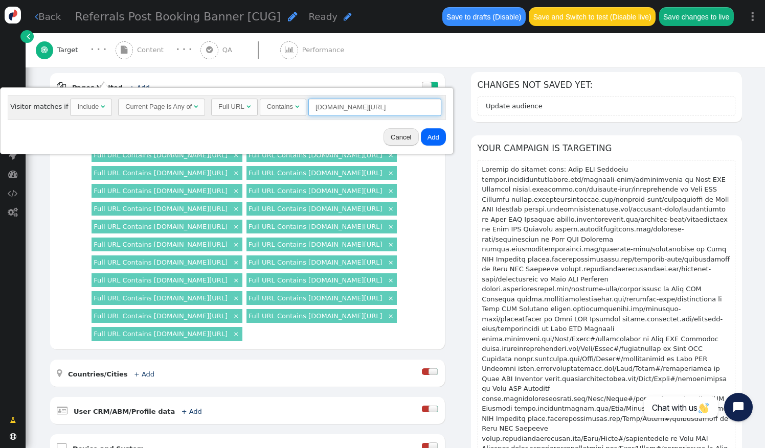
click at [358, 109] on input "hotel.ulifestylecollection.com/Home/Index#/confirmation" at bounding box center [374, 107] width 133 height 17
type input "hotel.vacationrewards.com/Home/Index#/confirmation"
click at [422, 135] on button "Add" at bounding box center [433, 136] width 25 height 17
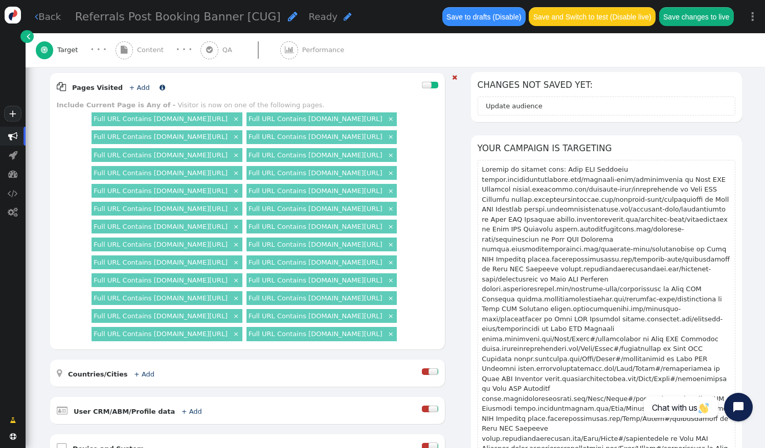
click at [129, 84] on link "+ Add" at bounding box center [139, 88] width 20 height 8
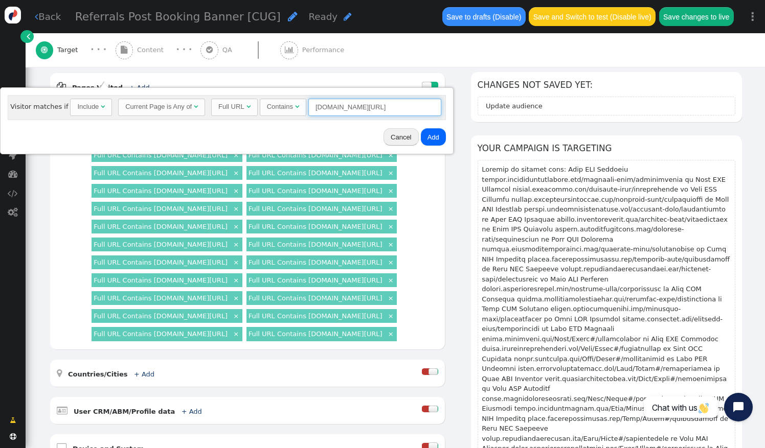
click at [352, 108] on input "hotel.vacationrewards.com/Home/Index#/confirmation" at bounding box center [374, 107] width 133 height 17
click at [391, 135] on button "Cancel" at bounding box center [400, 136] width 35 height 17
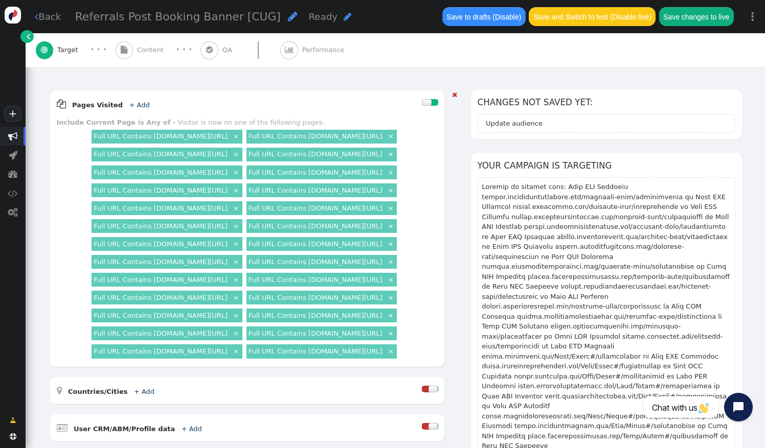
scroll to position [42, 0]
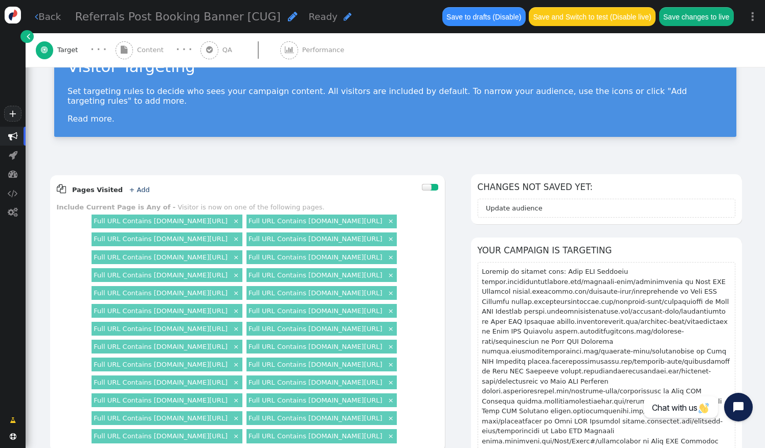
click at [350, 145] on div "Visitor Targeting Set targeting rules to decide who sees your campaign content.…" at bounding box center [395, 93] width 739 height 136
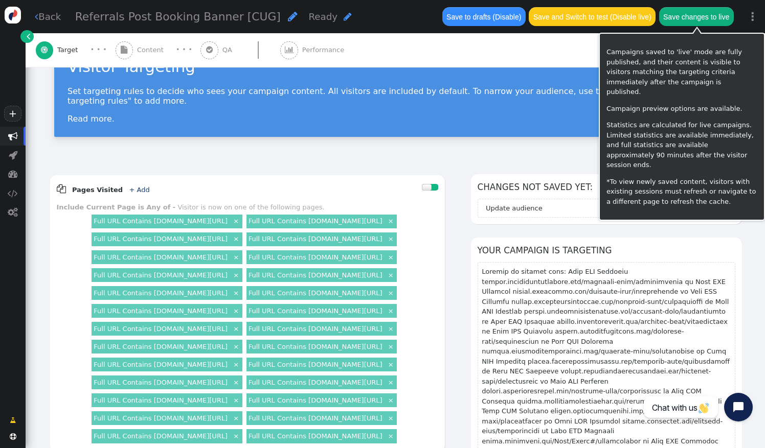
click at [691, 18] on button "Save changes to live" at bounding box center [696, 16] width 75 height 18
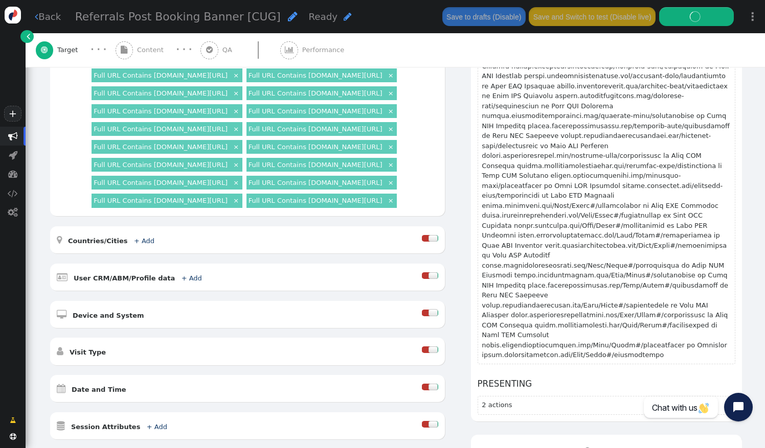
scroll to position [298, 0]
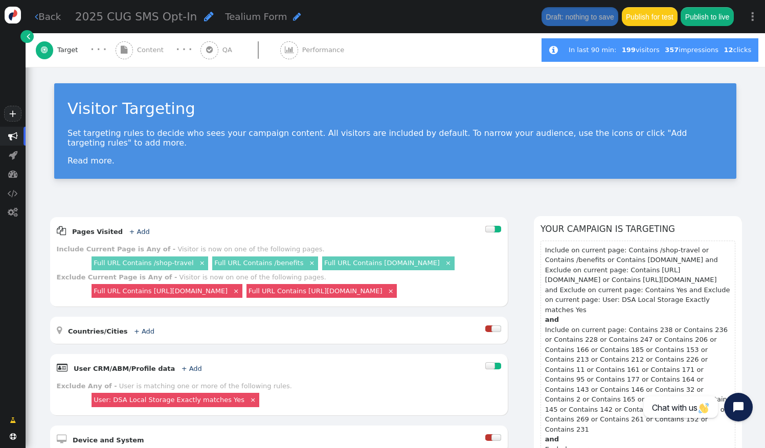
click at [146, 43] on div " Content" at bounding box center [142, 50] width 52 height 34
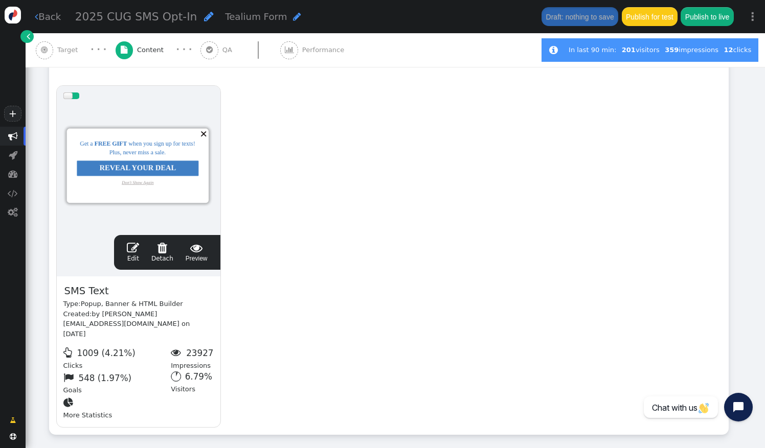
scroll to position [179, 0]
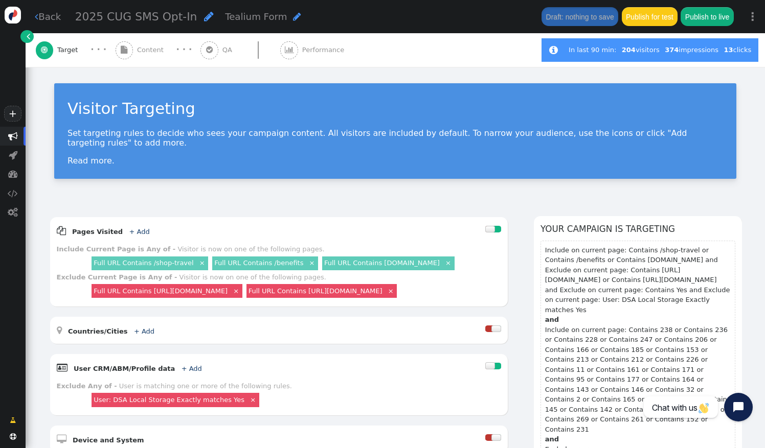
click at [136, 50] on div " Content" at bounding box center [142, 50] width 52 height 34
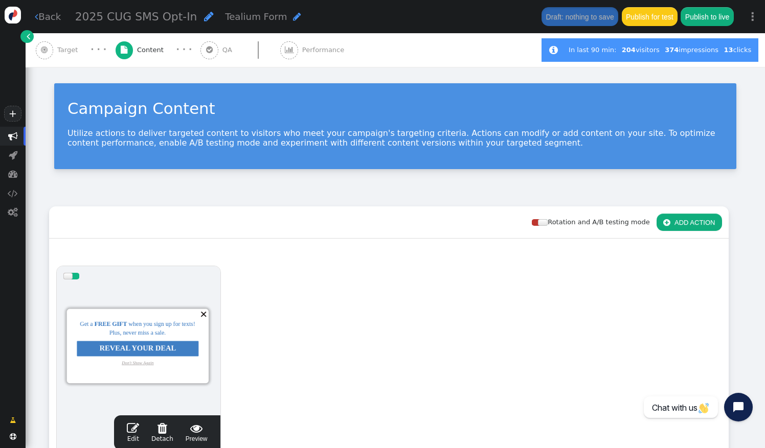
scroll to position [102, 0]
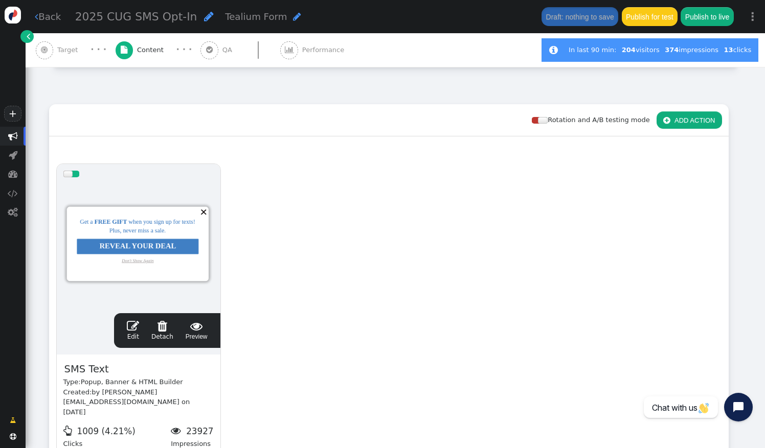
click at [135, 329] on span "" at bounding box center [133, 326] width 12 height 12
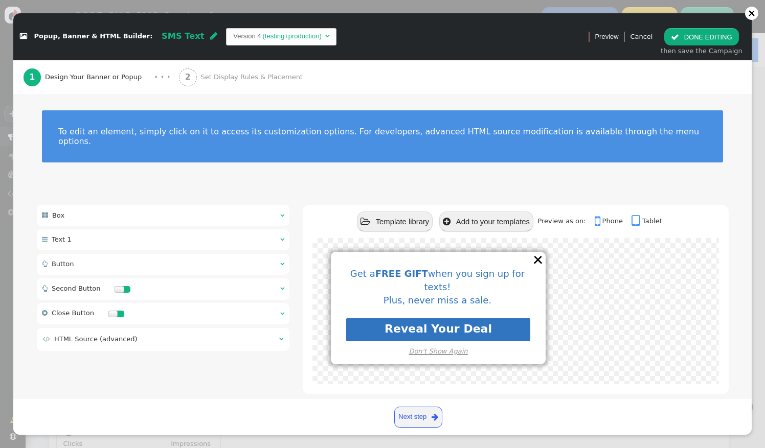
click at [120, 335] on span "HTML Source (advanced)" at bounding box center [95, 339] width 83 height 8
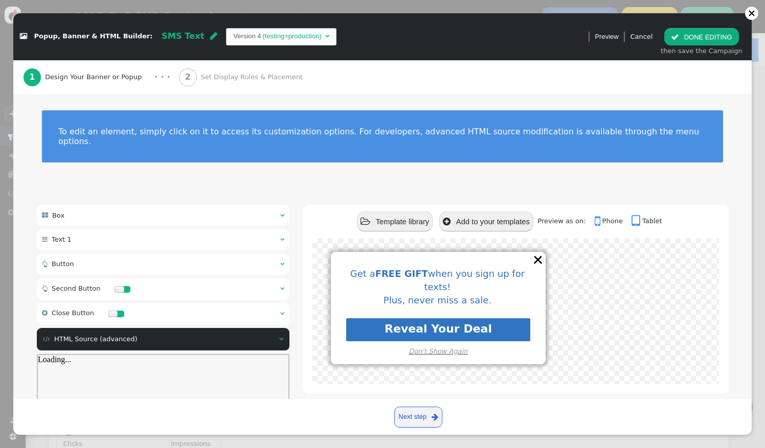
scroll to position [168, 0]
